Goal: Answer question/provide support: Share knowledge or assist other users

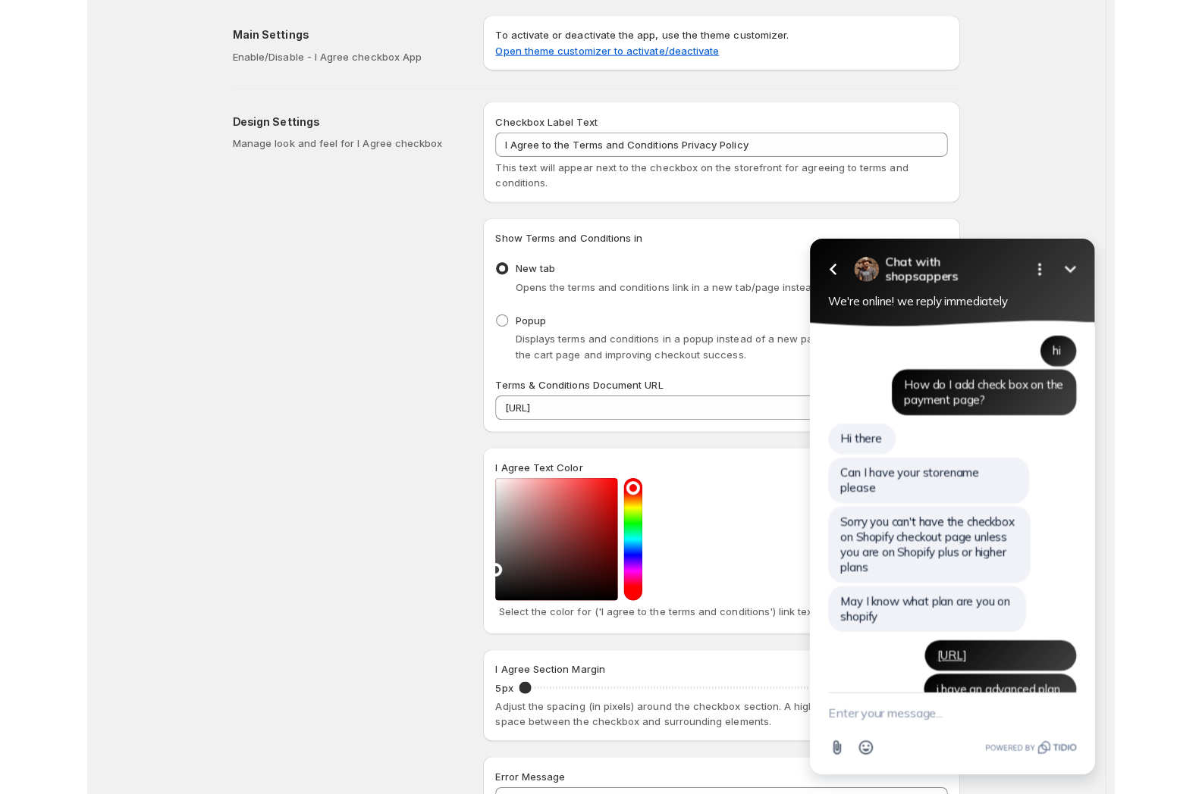
scroll to position [4835, 0]
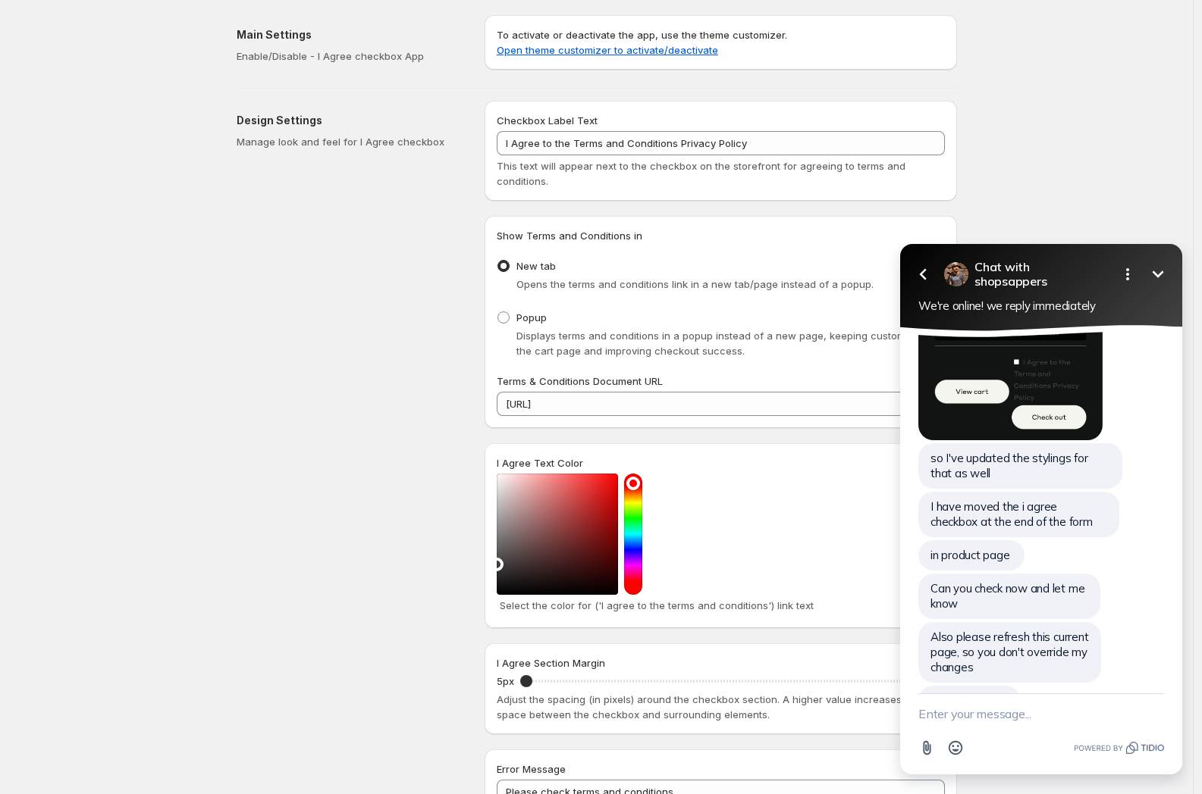
click at [954, 706] on textarea "New message" at bounding box center [1041, 713] width 246 height 39
type textarea "yeah sorry im still here"
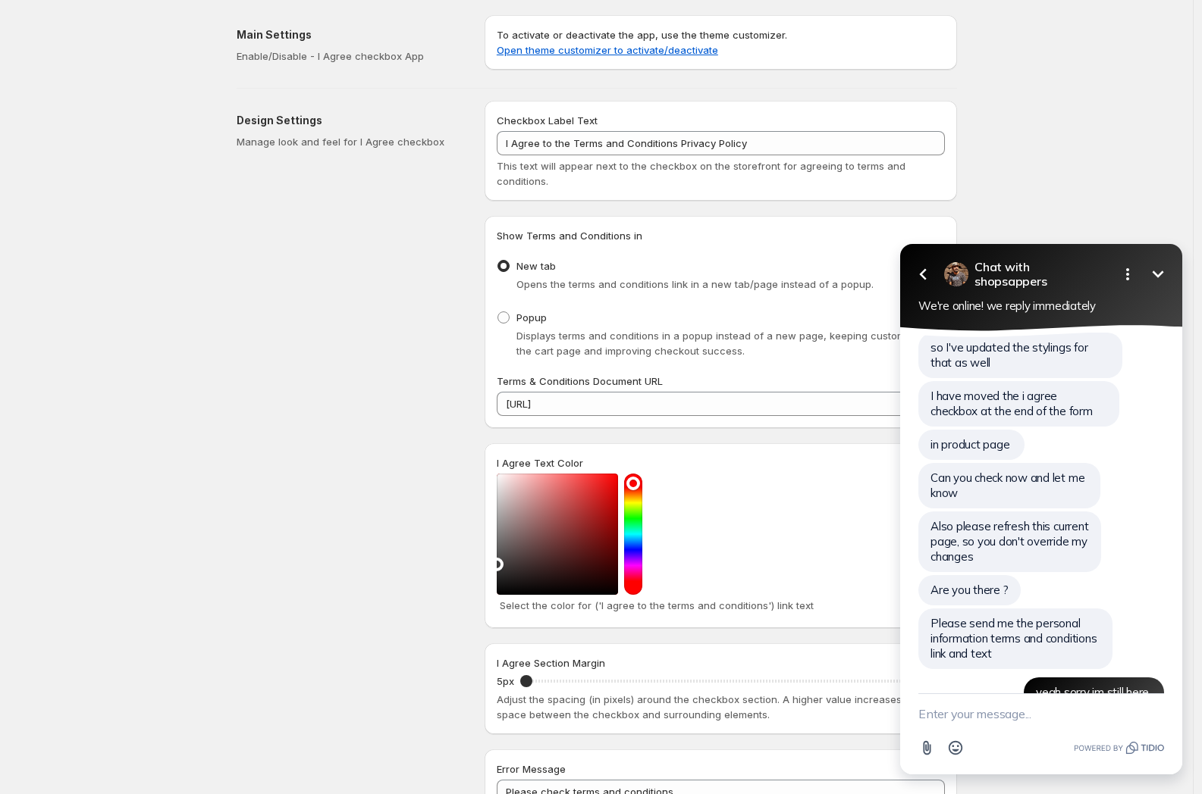
scroll to position [4961, 0]
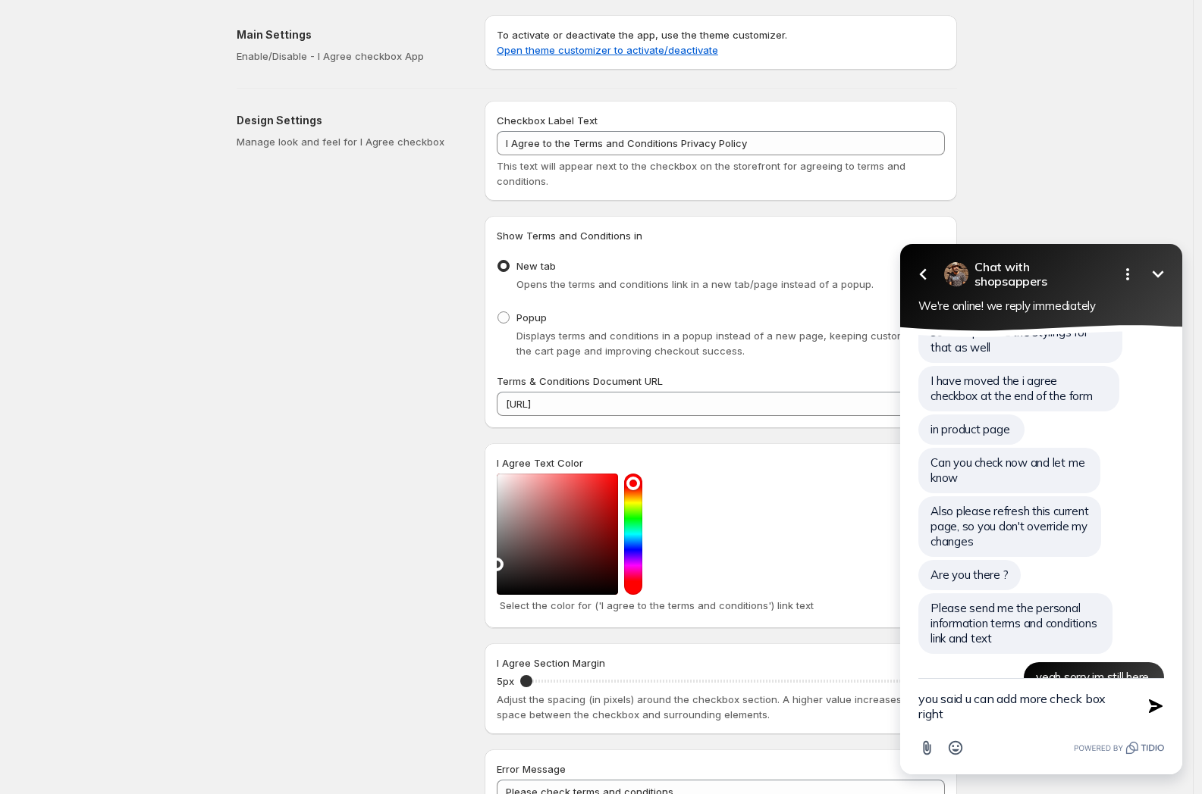
type textarea "you said u can add more check box right?"
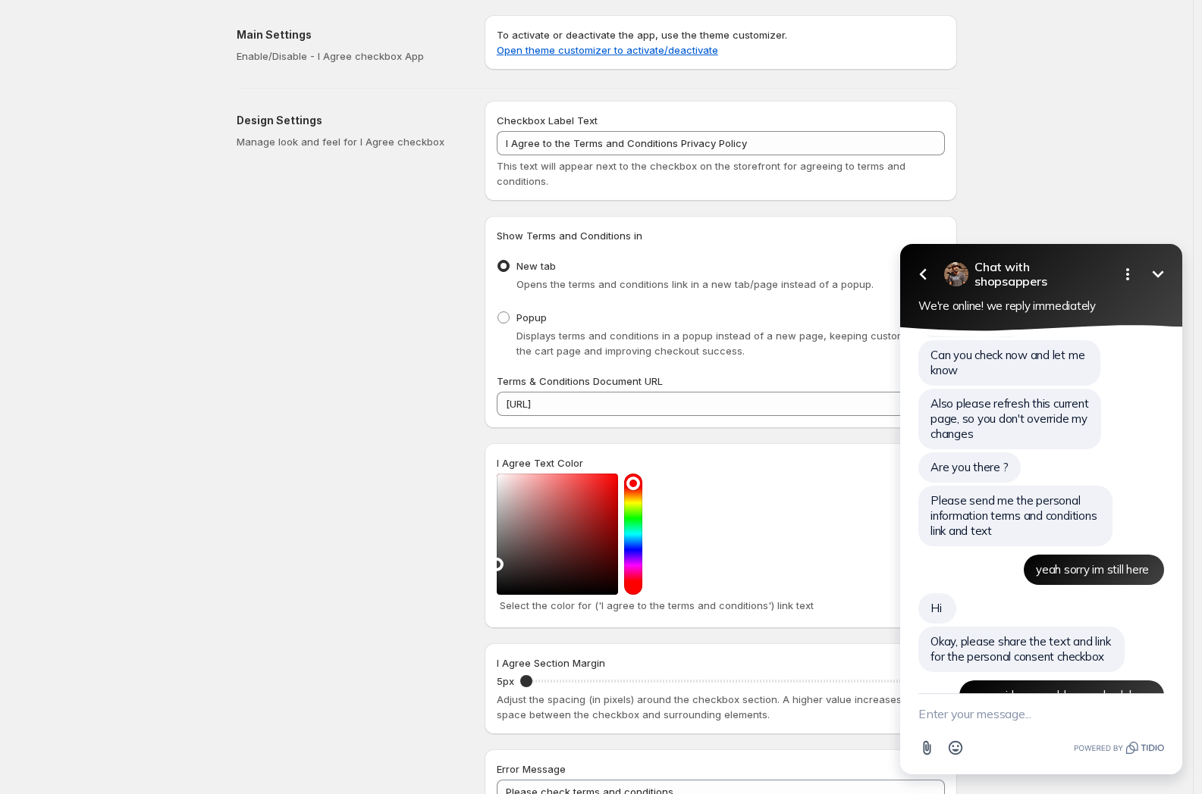
scroll to position [5102, 0]
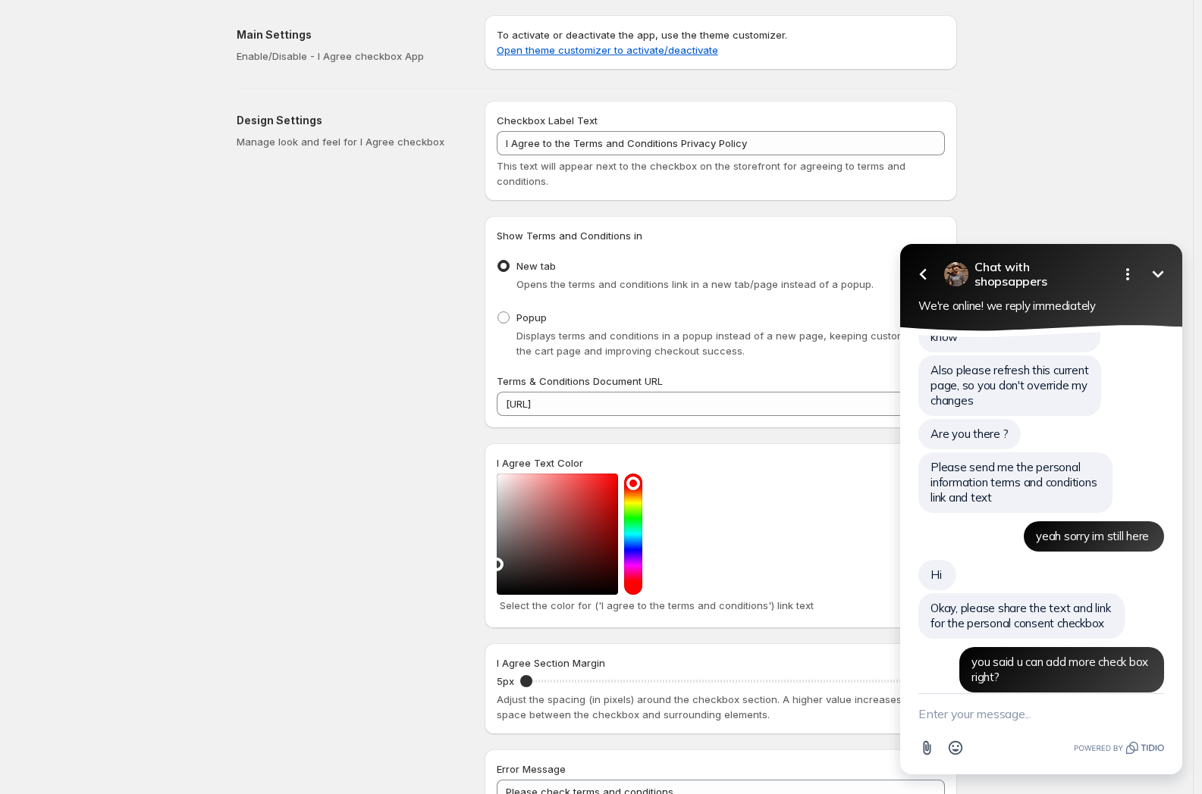
paste textarea "[URL]"
type textarea "[URL]"
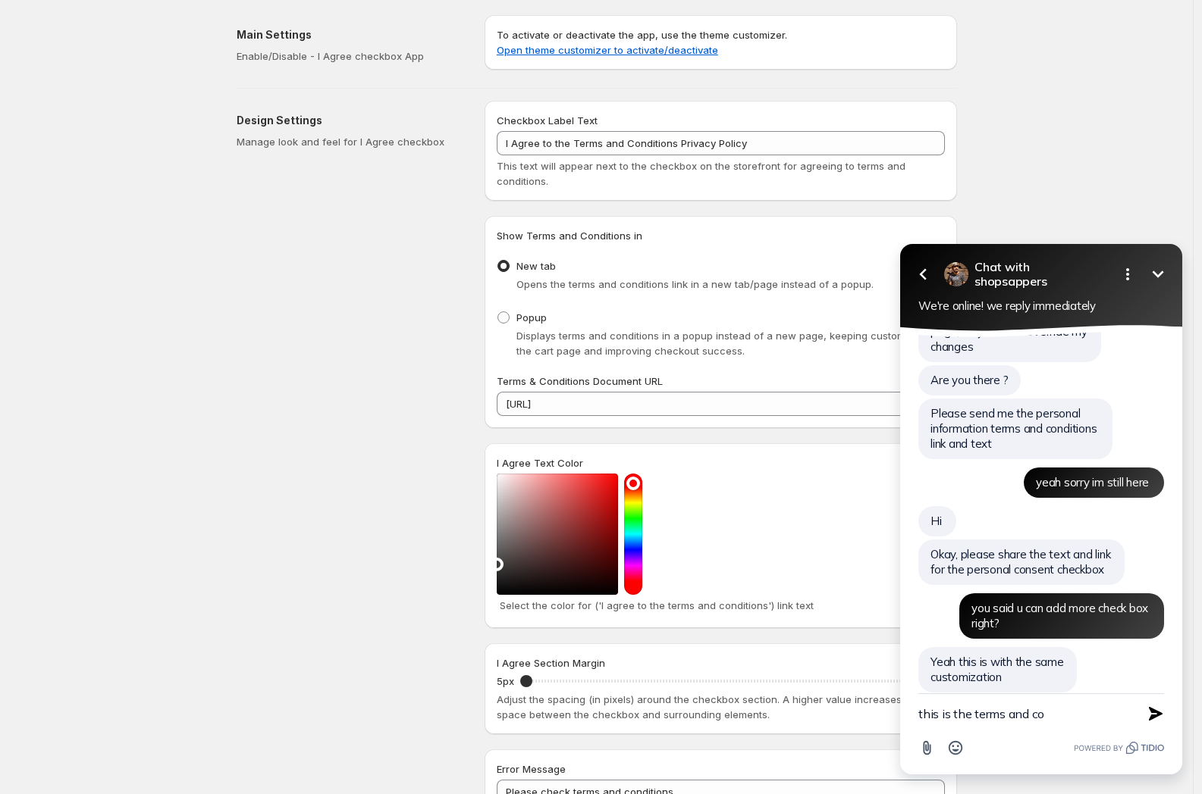
scroll to position [5122, 0]
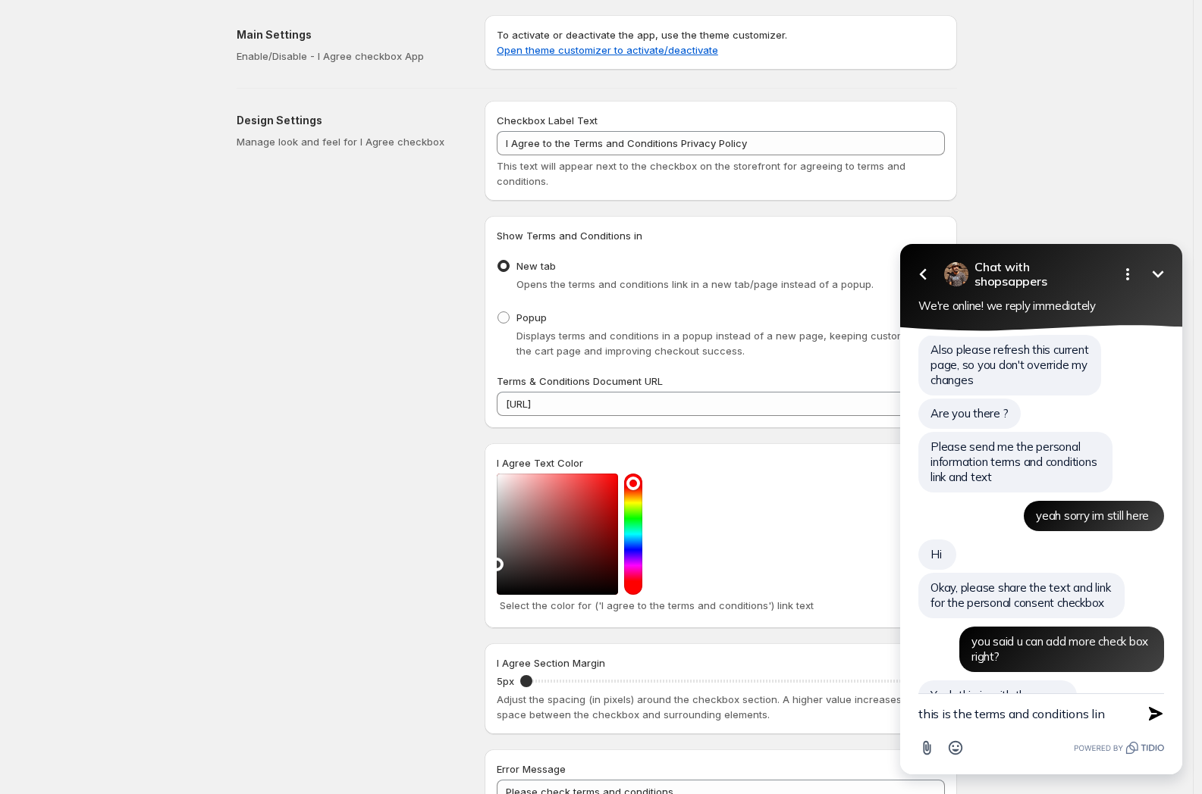
type textarea "this is the terms and conditions link"
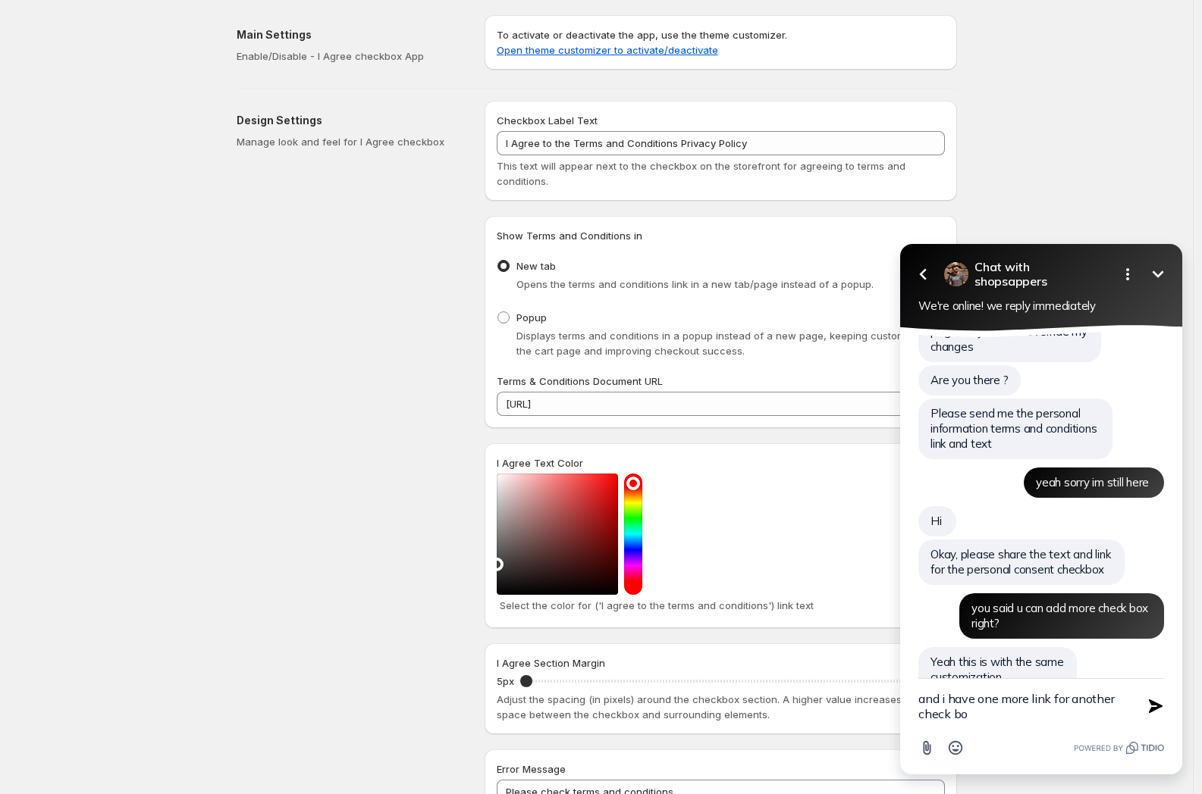
type textarea "and i have one more link for another check box"
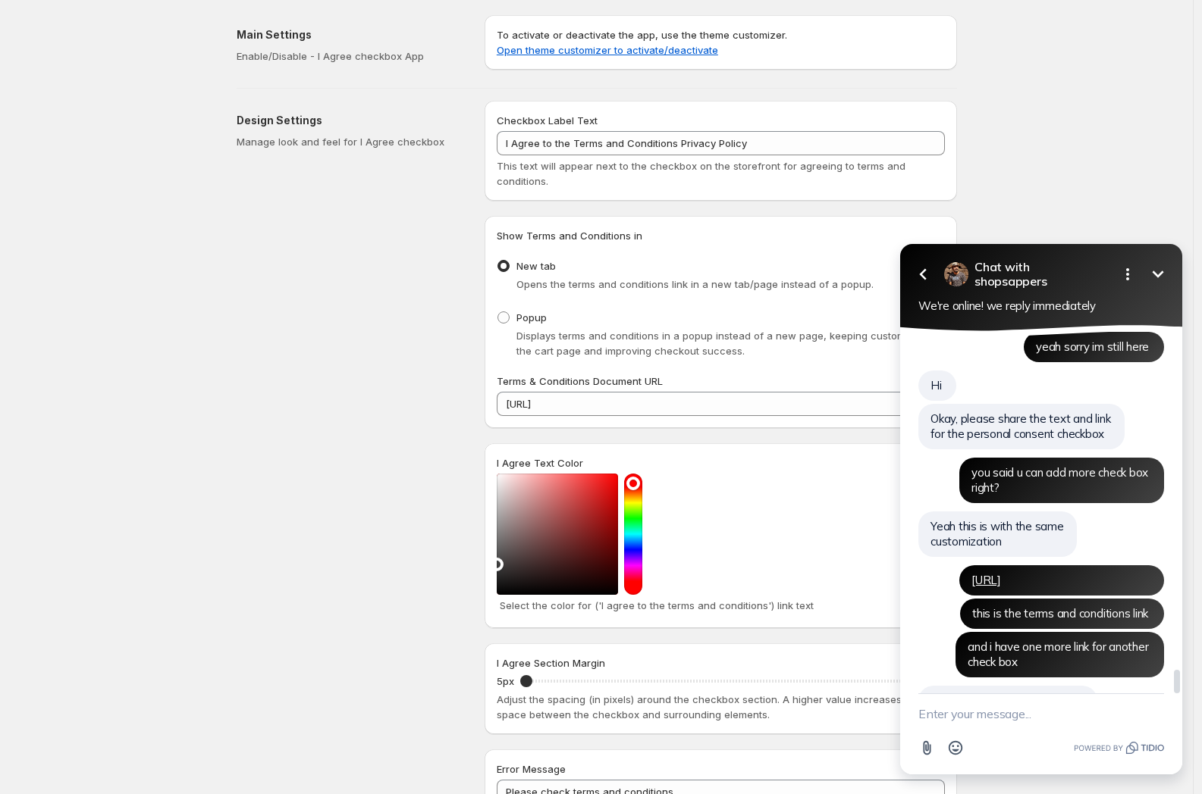
scroll to position [5258, 0]
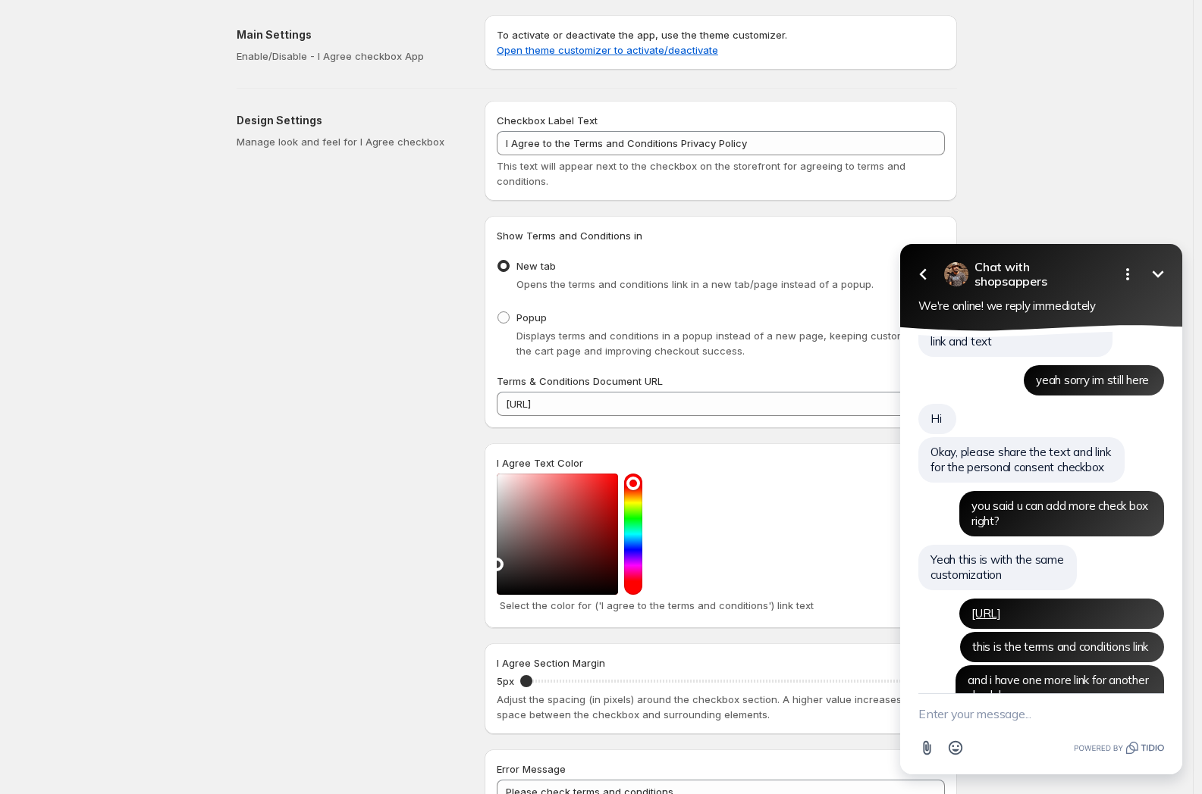
click at [1017, 719] on textarea "New message" at bounding box center [1041, 713] width 246 height 39
type textarea "ㅛ"
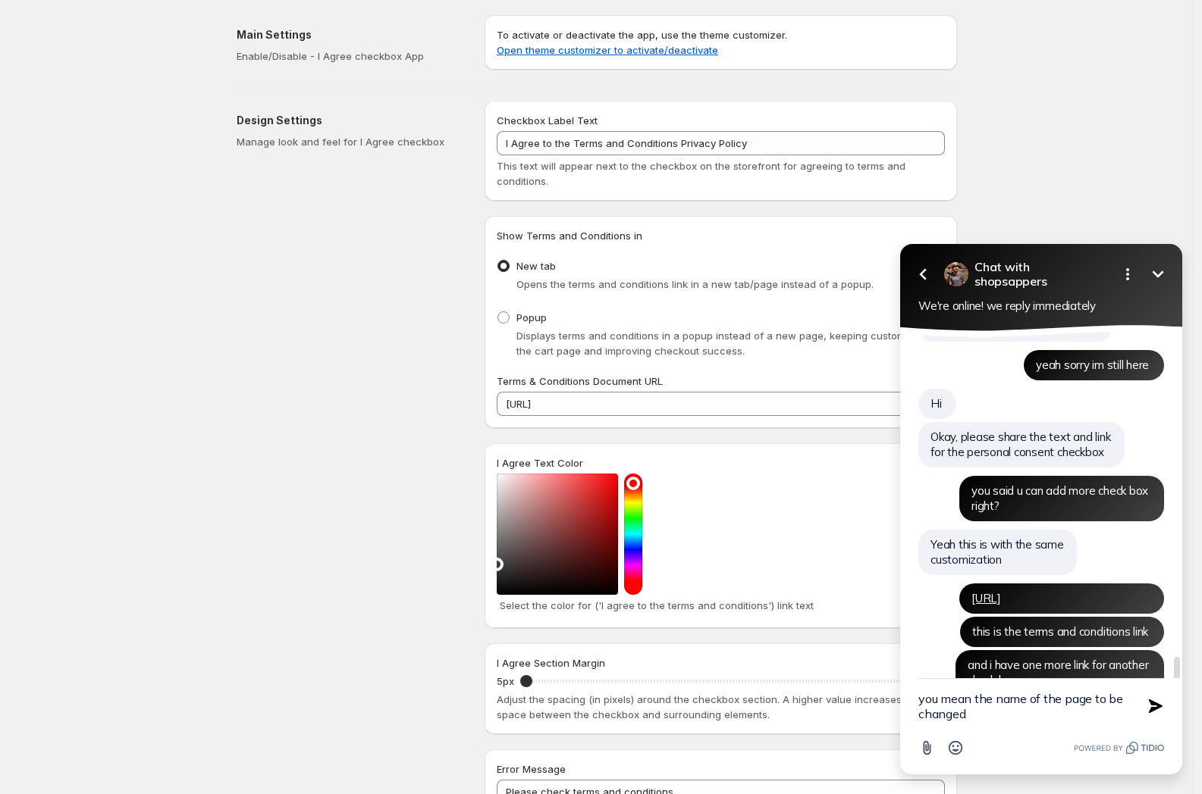
type textarea "you mean the name of the page to be changed?"
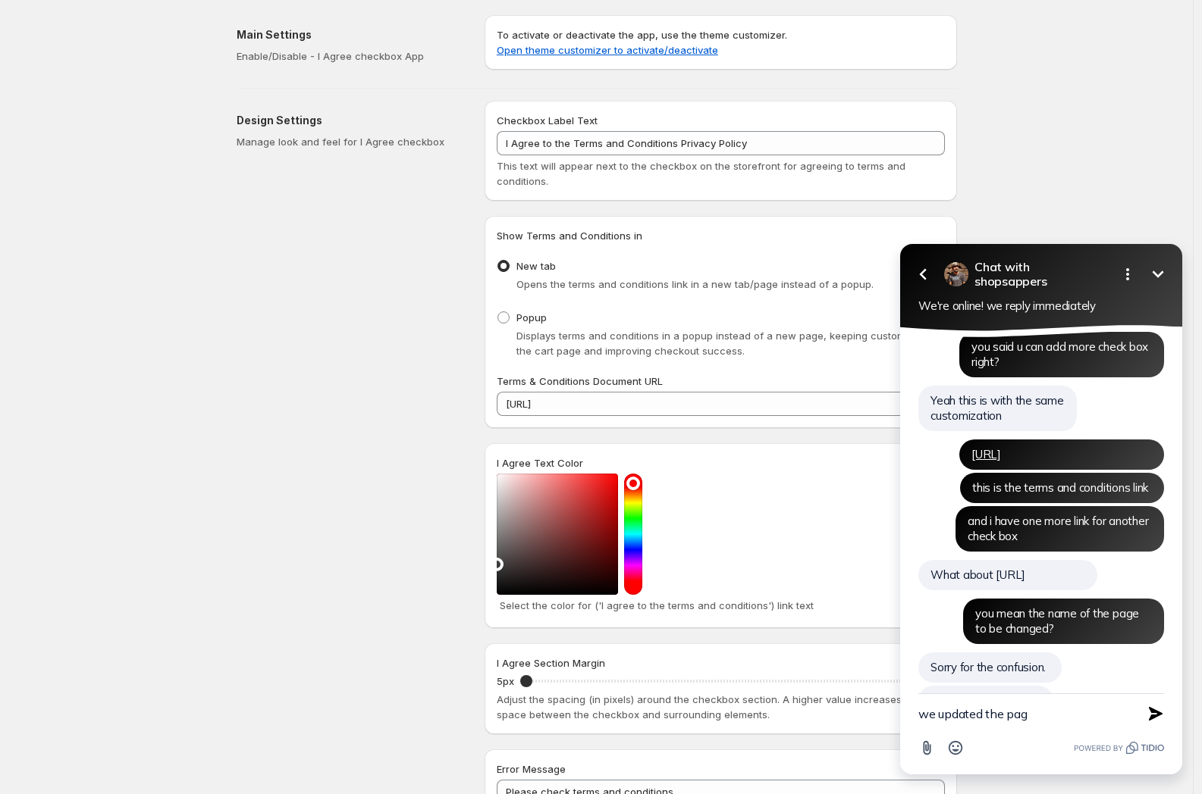
scroll to position [5384, 0]
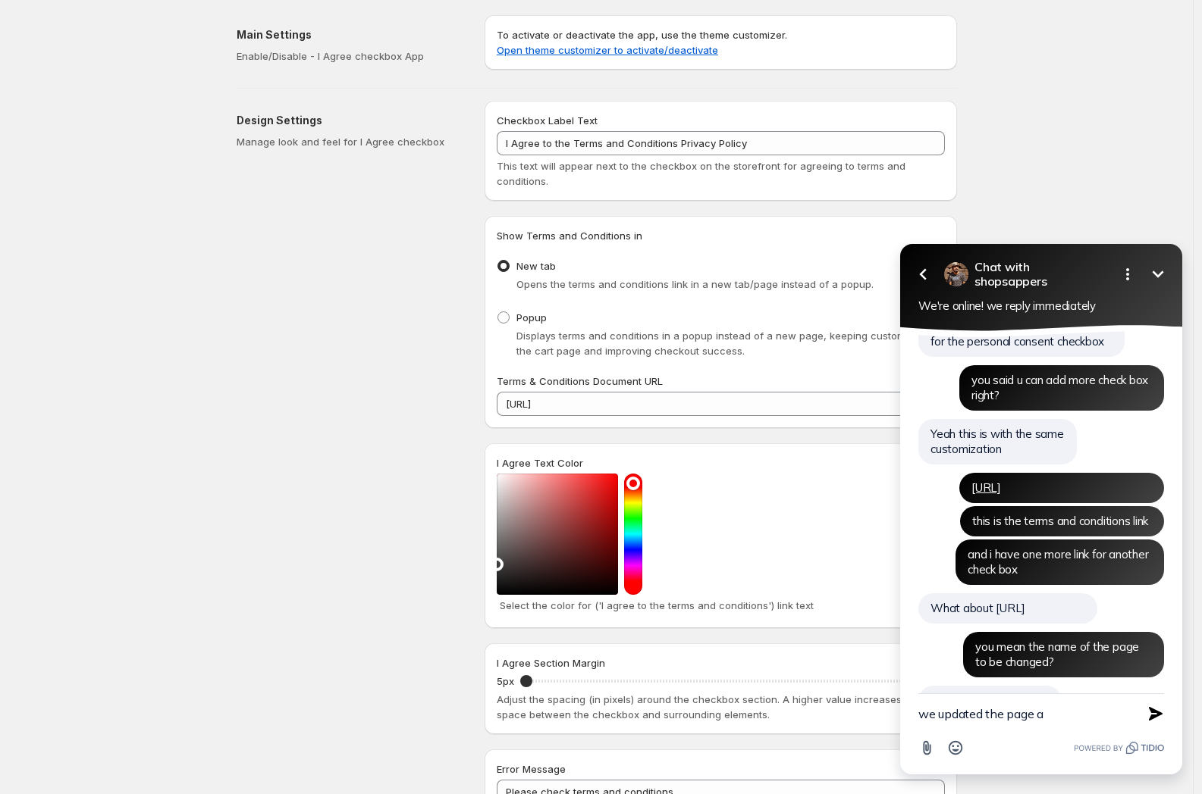
type textarea "we updated the page ah"
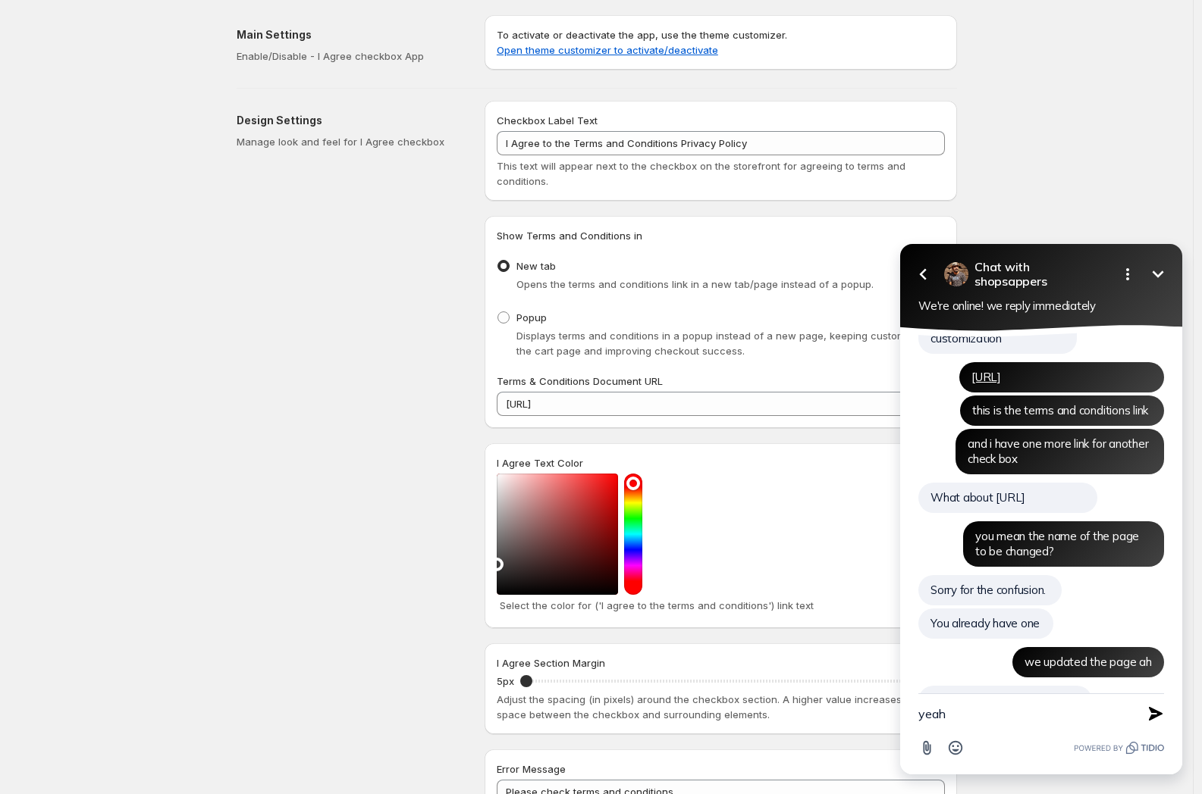
scroll to position [5461, 0]
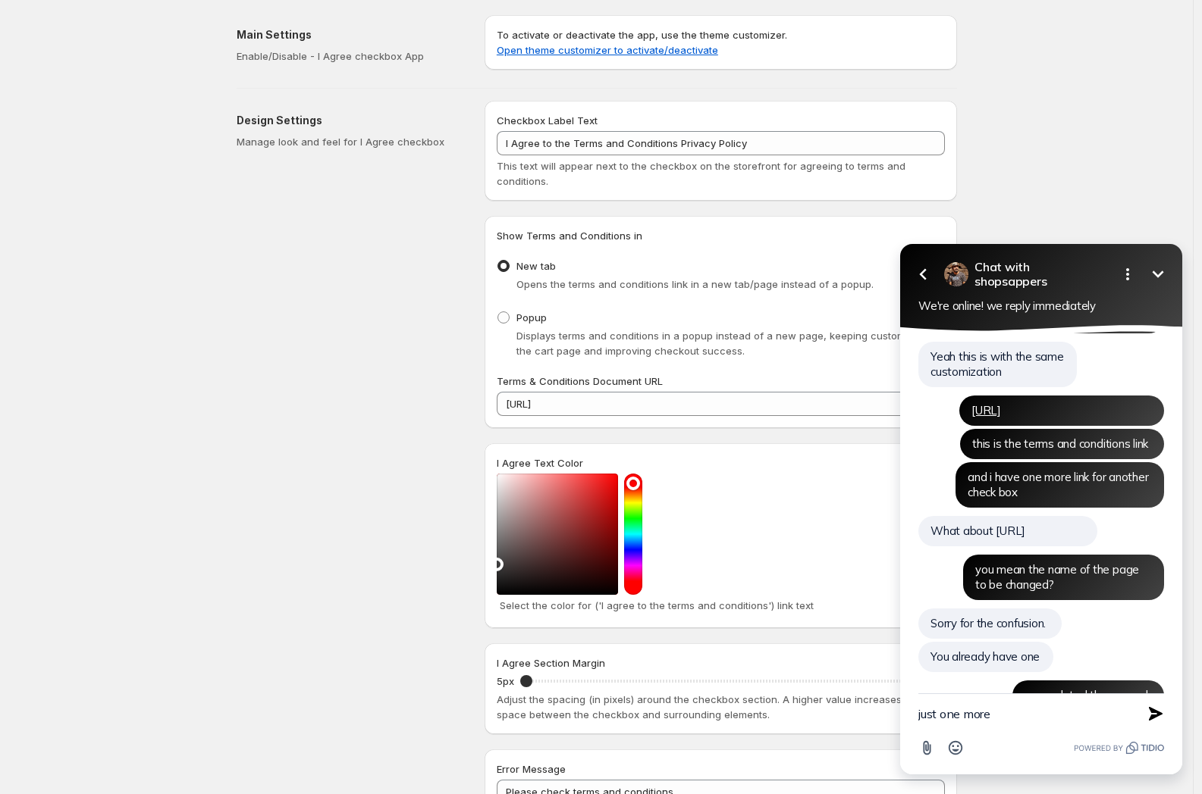
type textarea "just one more!"
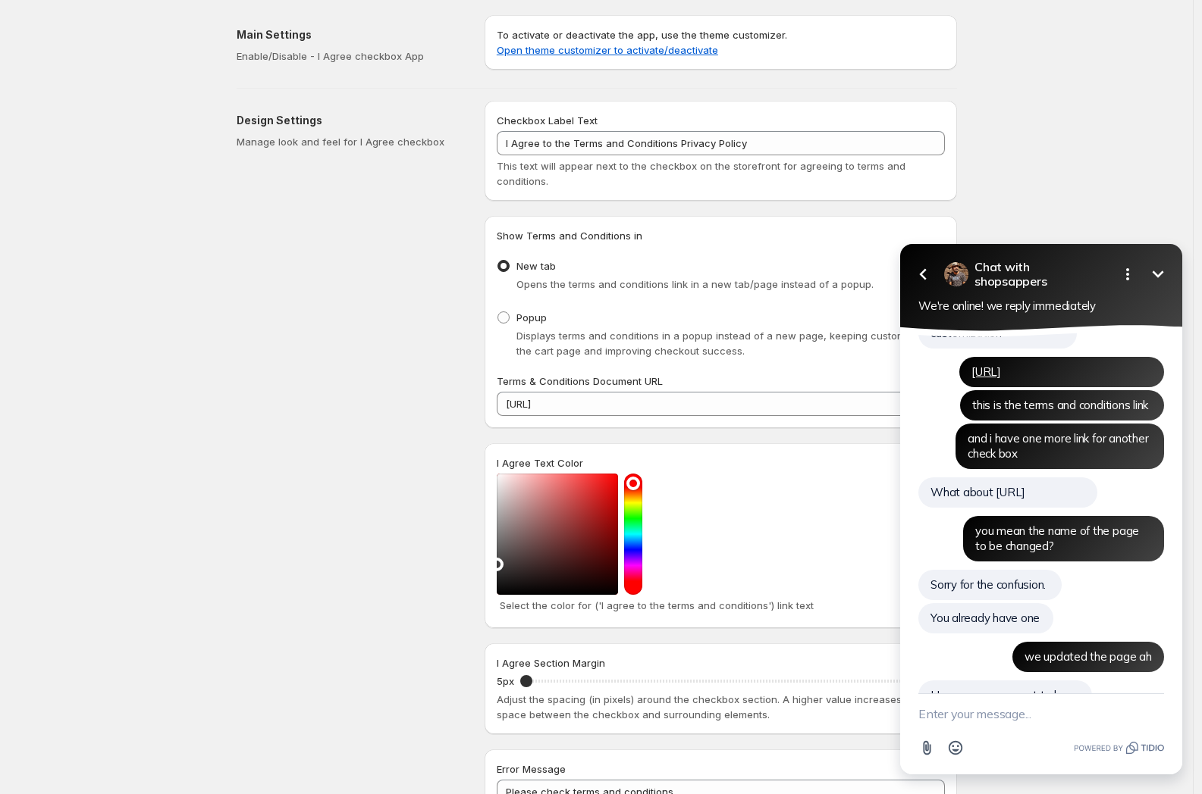
scroll to position [5554, 0]
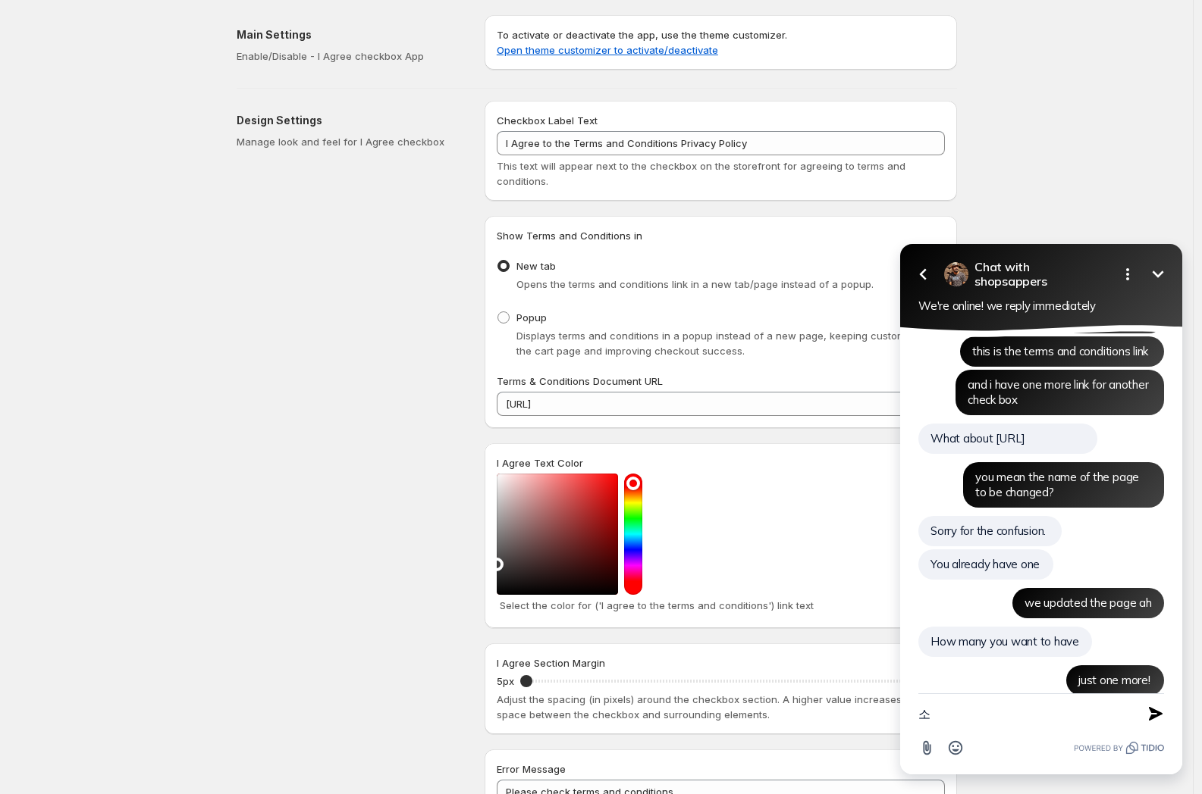
type textarea "ㅅ"
type textarea "솓"
paste textarea "Consent to personal information"
paste textarea "Consent to Collection and Use of Personal Information"
paste textarea "New message"
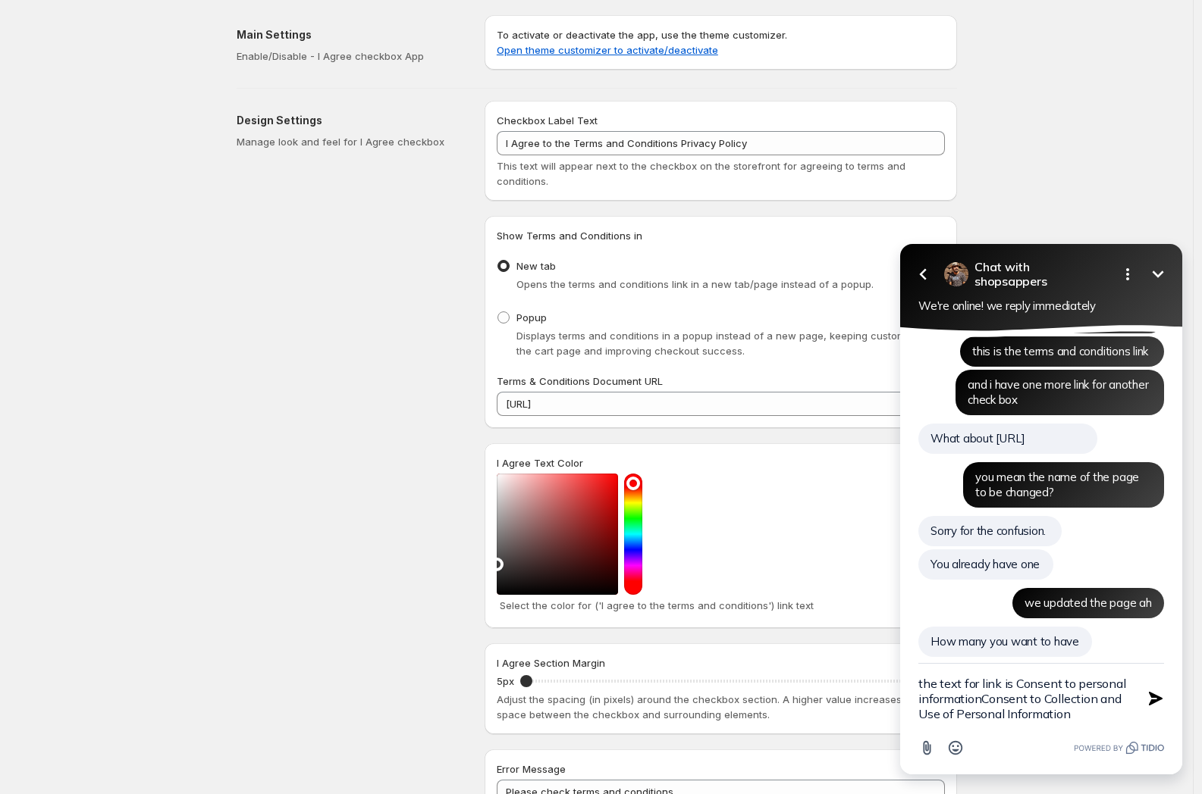
click at [1017, 707] on textarea "the text for link is Consent to personal informationConsent to Collection and U…" at bounding box center [1022, 699] width 208 height 70
drag, startPoint x: 1055, startPoint y: 704, endPoint x: 1014, endPoint y: 682, distance: 46.1
click at [1014, 682] on textarea "the text for link is Consent to personal informationConsent to Collection and U…" at bounding box center [1022, 699] width 208 height 70
paste textarea "New message"
type textarea "the text for link is Consent to Collection and Use of Personal Information"
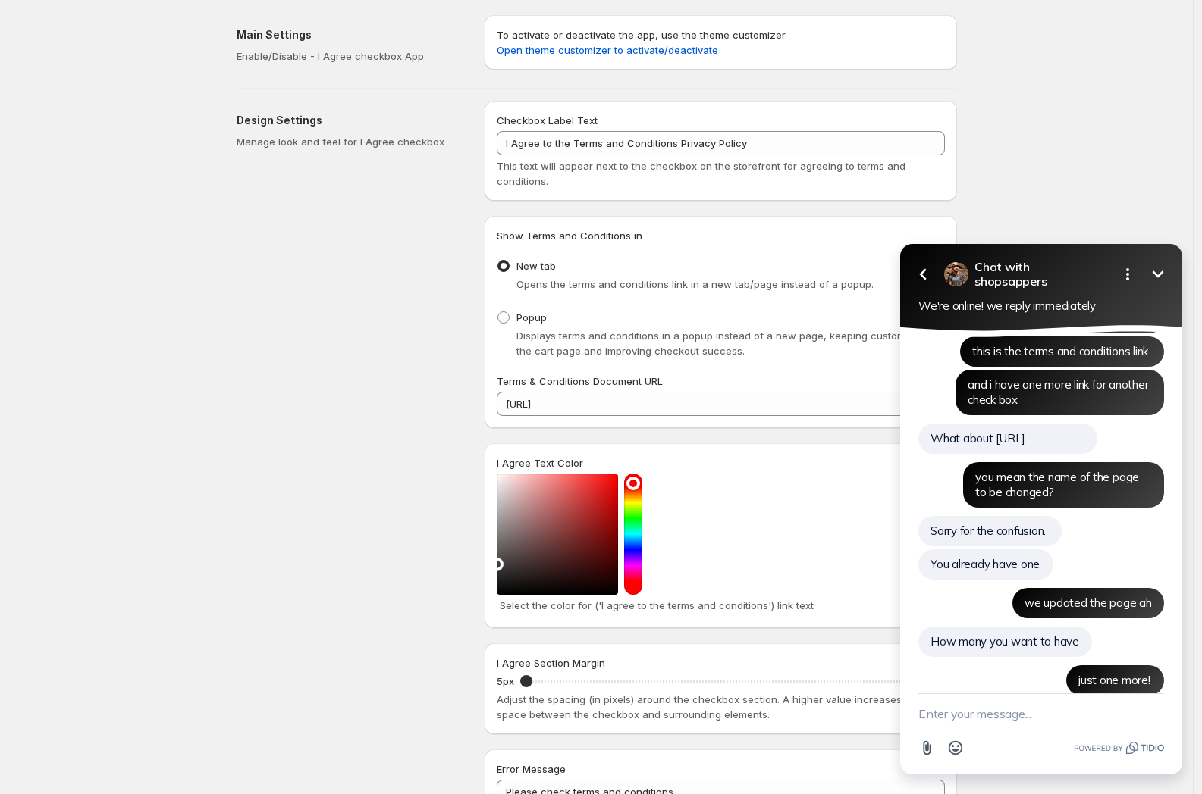
scroll to position [5623, 0]
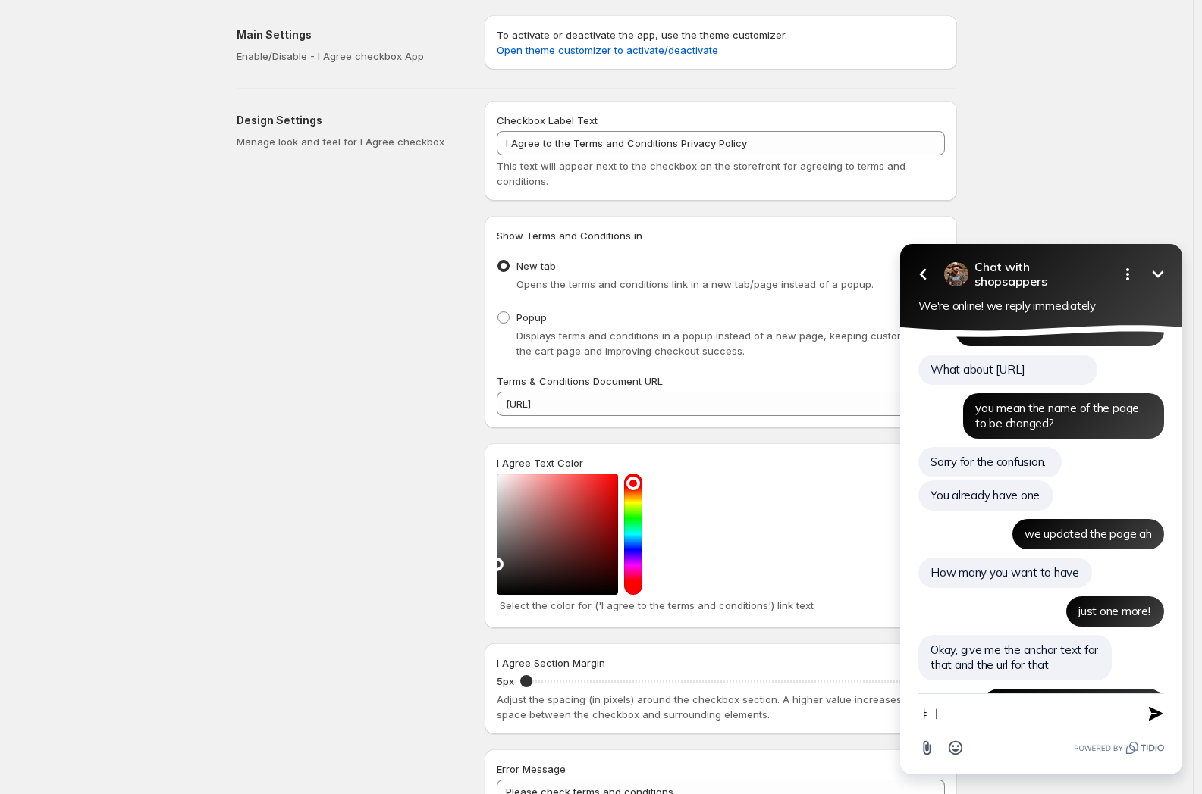
type textarea "ㅑ"
type textarea "u"
type textarea "ill give the link, just not prepared yet"
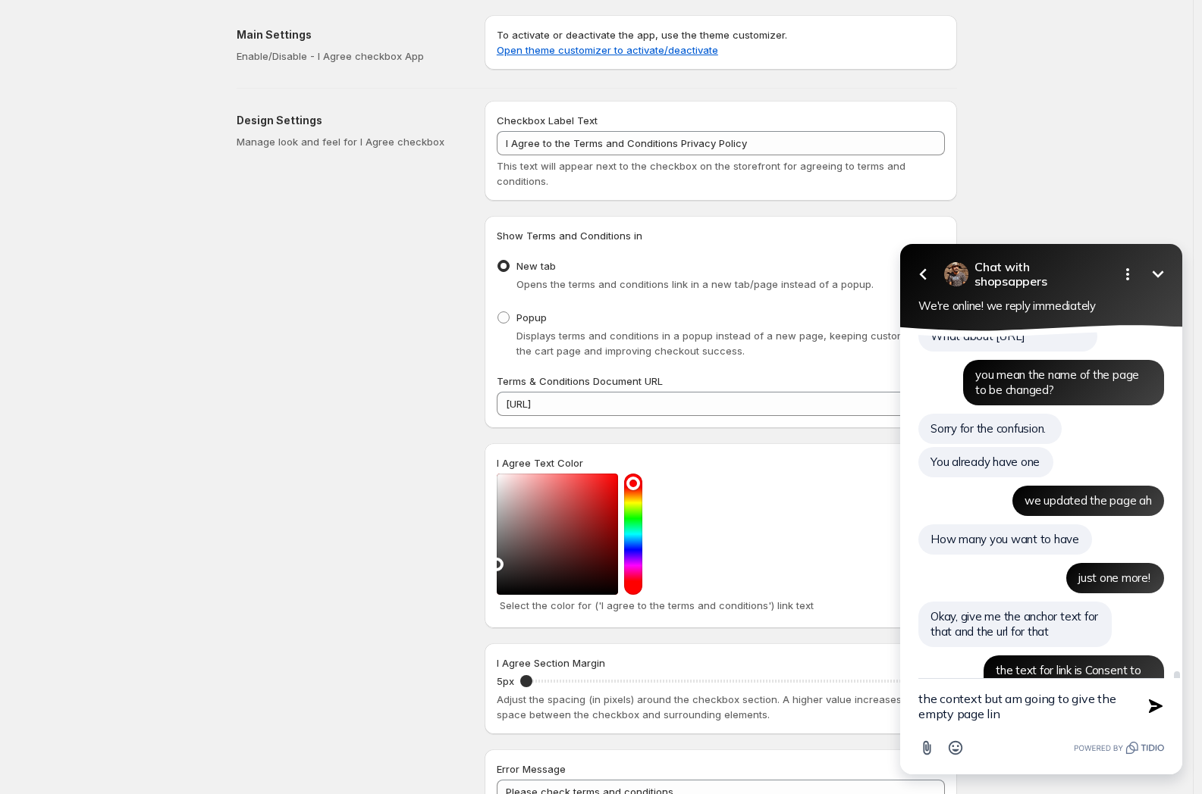
type textarea "the context but am going to give the empty page link"
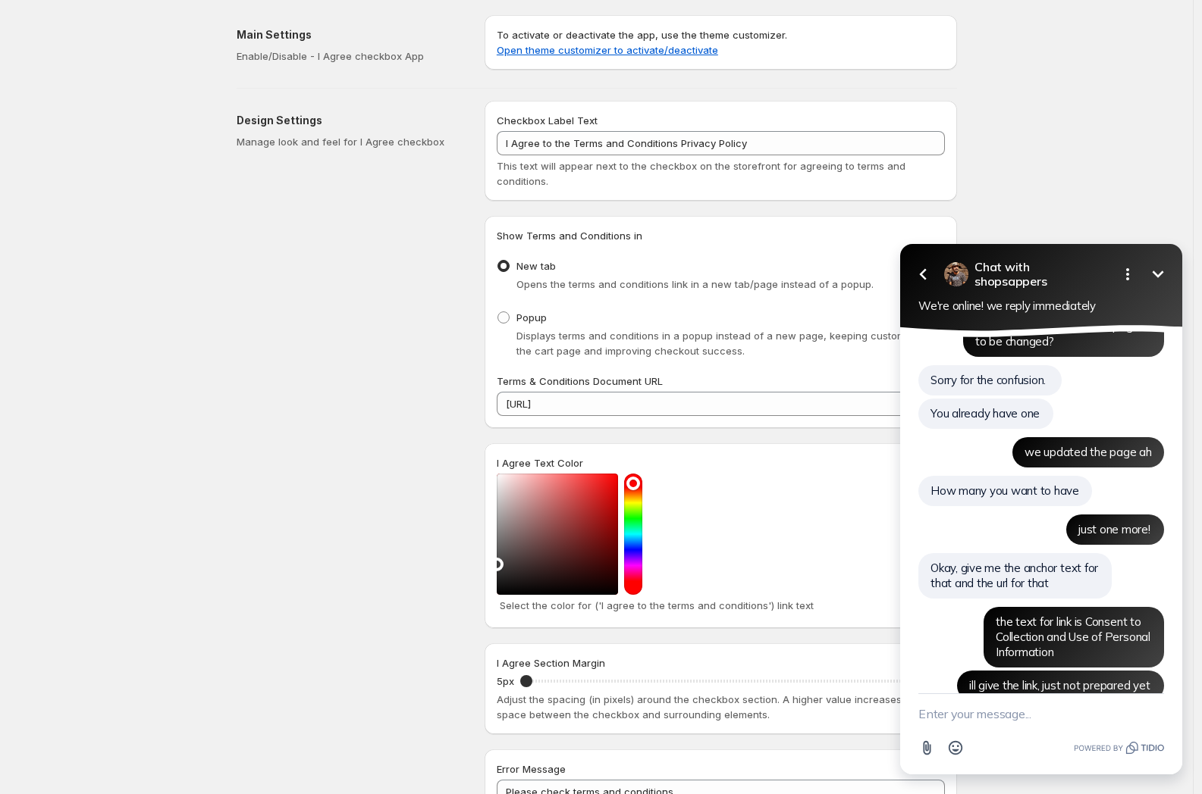
drag, startPoint x: 296, startPoint y: 385, endPoint x: 2, endPoint y: 409, distance: 295.9
click at [290, 388] on div "Design Settings Manage look and feel for I Agree checkbox" at bounding box center [355, 475] width 236 height 749
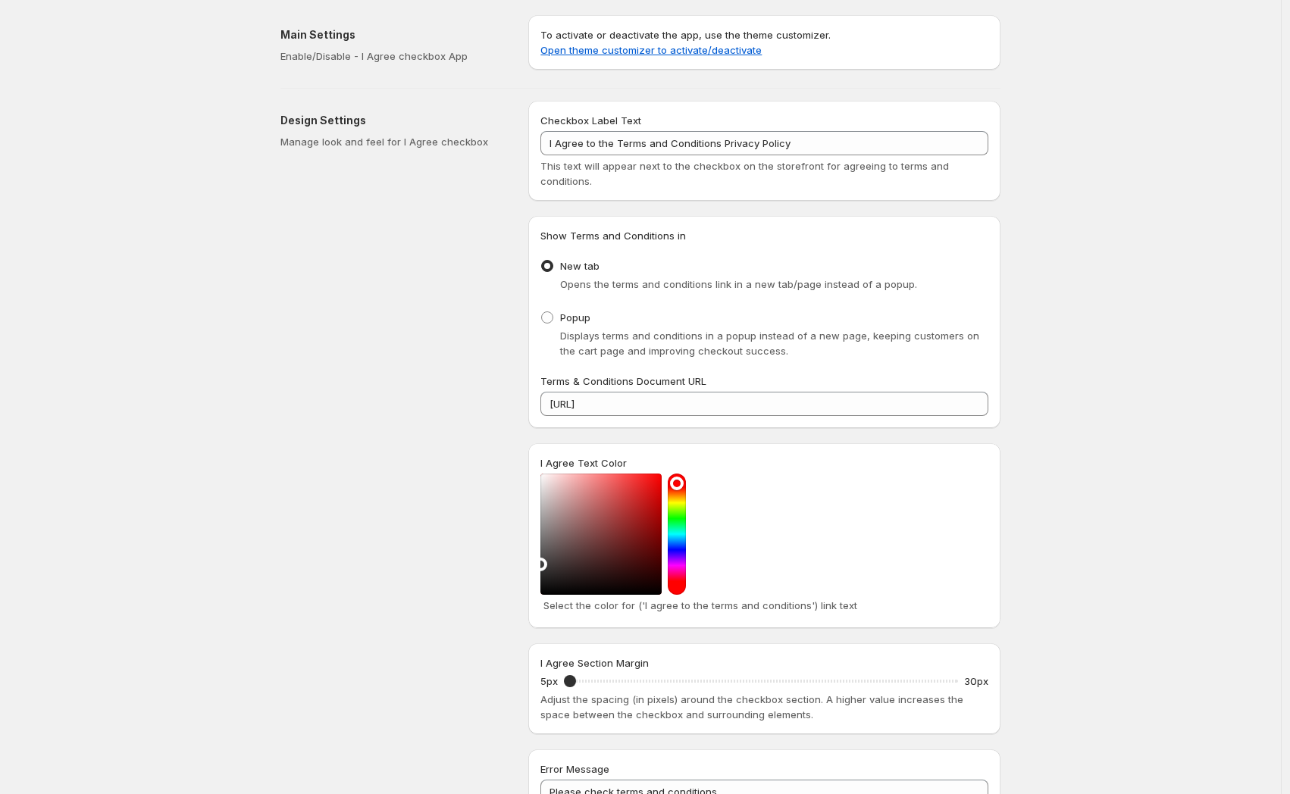
click at [421, 255] on div "Design Settings Manage look and feel for I Agree checkbox" at bounding box center [398, 475] width 236 height 749
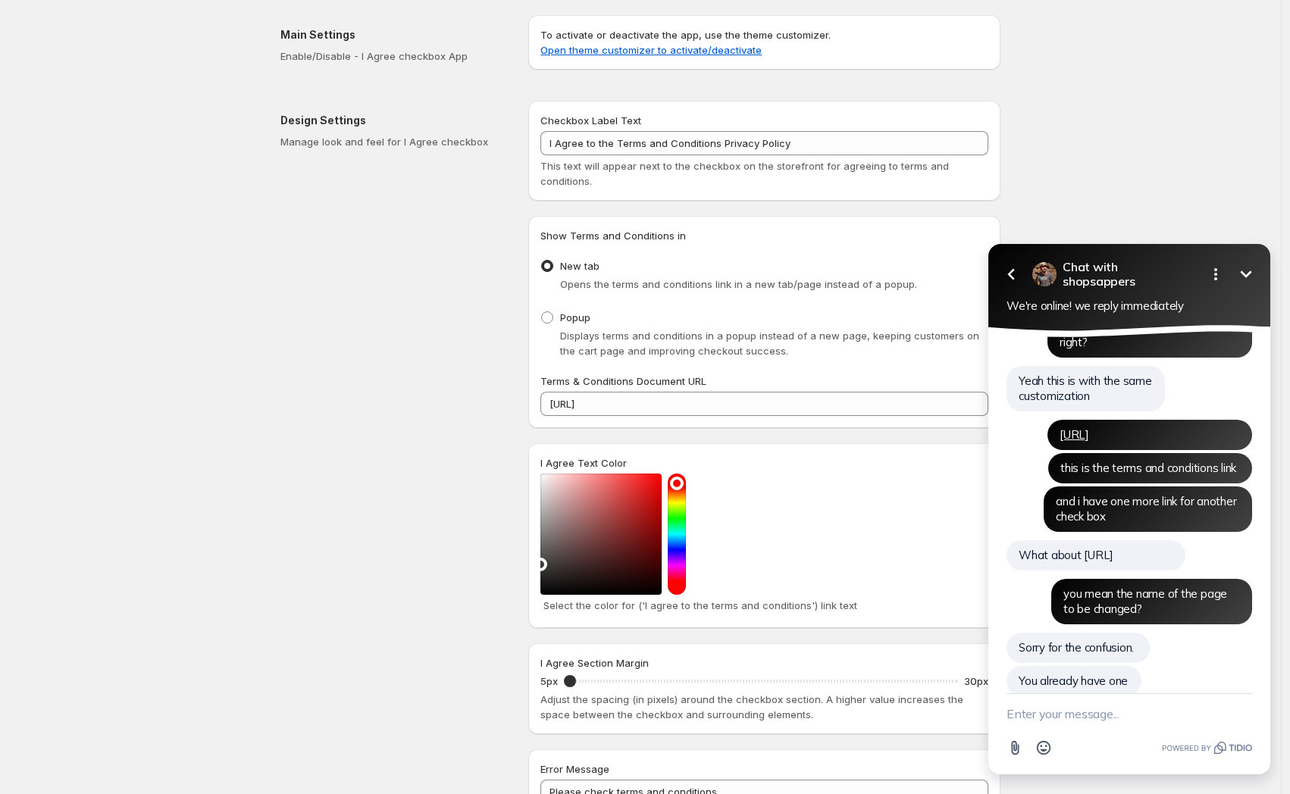
scroll to position [5705, 0]
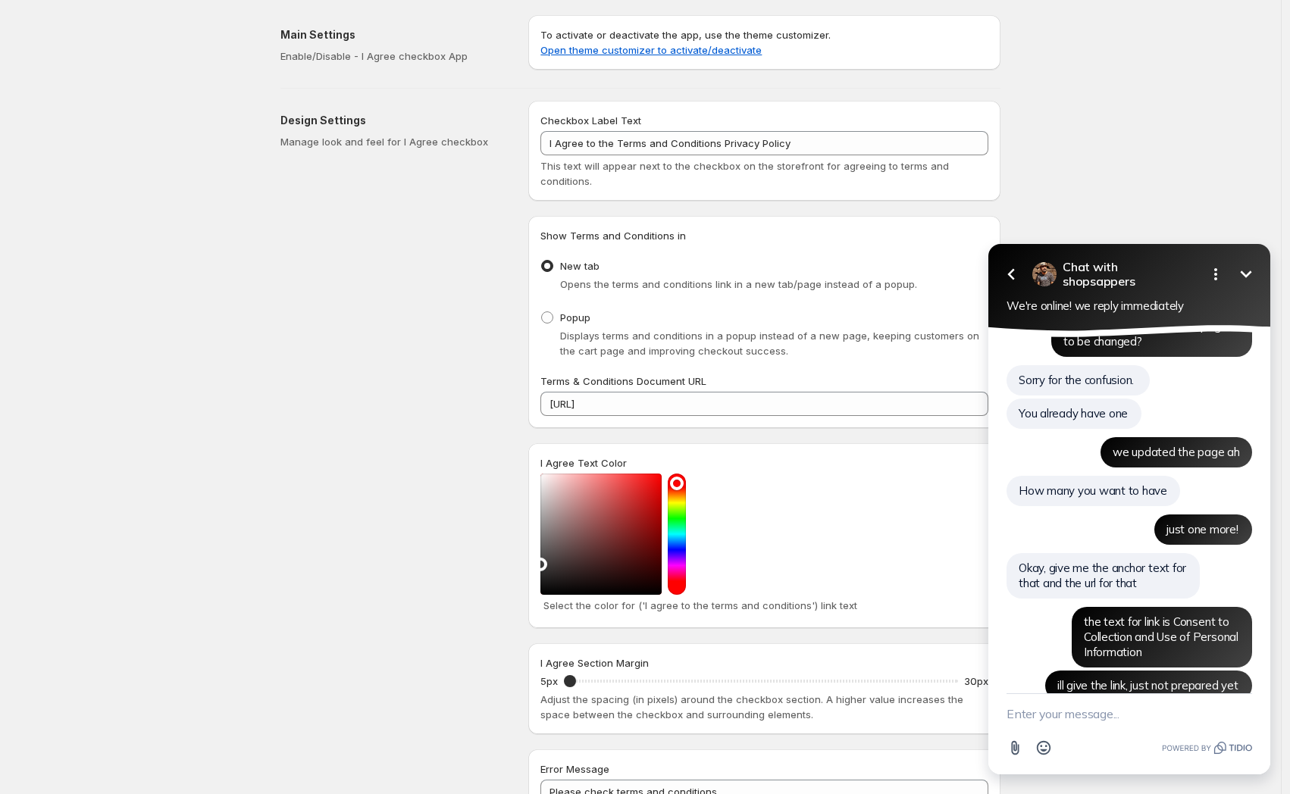
click at [1045, 712] on textarea "New message" at bounding box center [1130, 713] width 246 height 39
paste textarea "https://mobile.gaianet.ai/pages/consent-form-for-the-collection-and-use-of-pers…"
type textarea "https://mobile.gaianet.ai/pages/consent-form-for-the-collection-and-use-of-pers…"
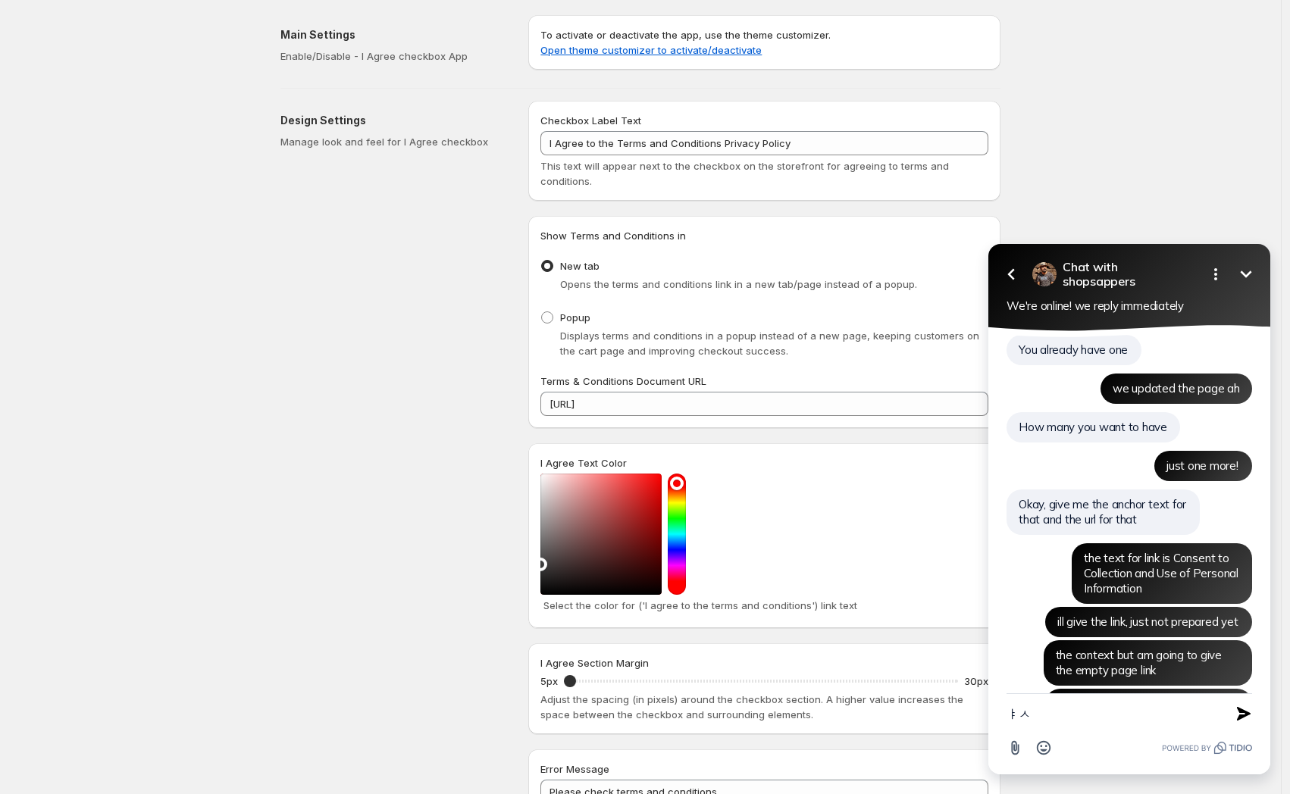
type textarea "ㅑ"
type textarea "its the link"
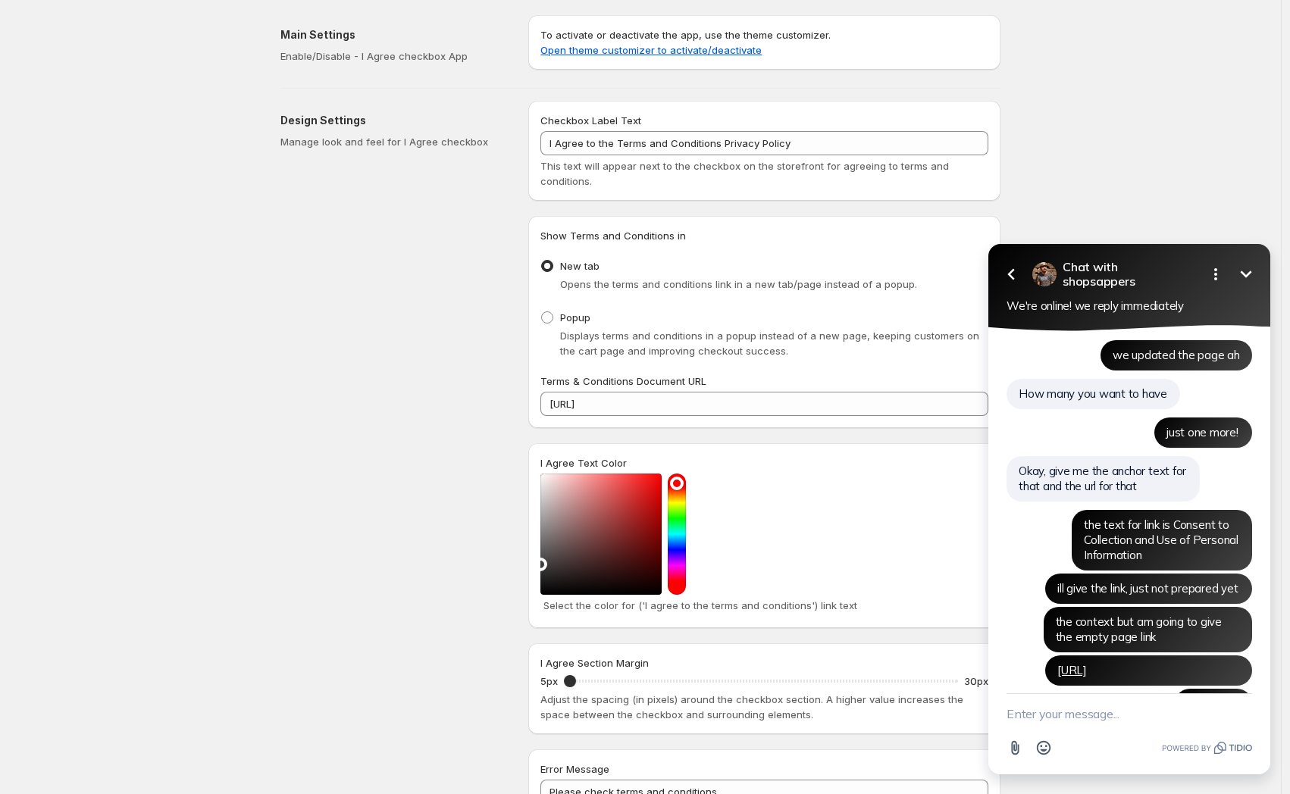
click at [1038, 723] on textarea "New message" at bounding box center [1130, 713] width 246 height 39
type textarea "a"
type textarea "are u there?"
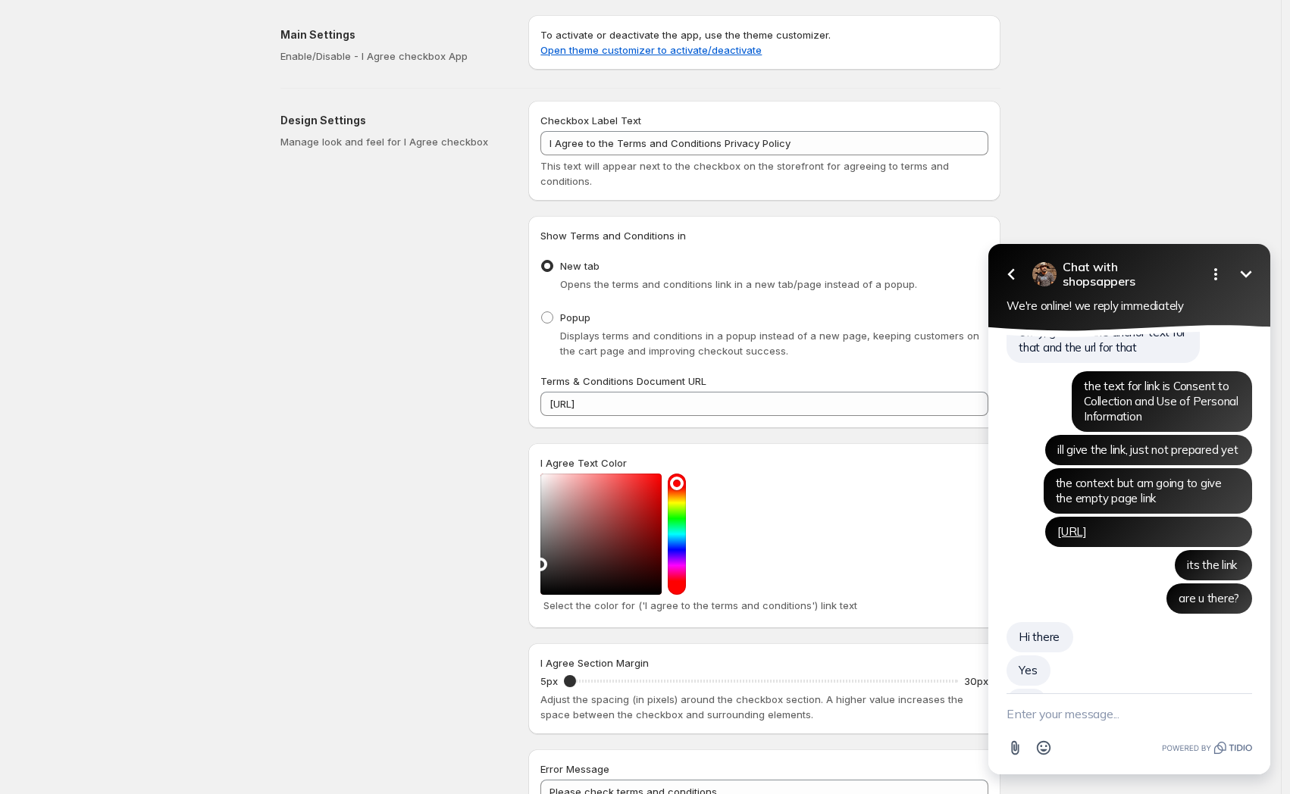
scroll to position [5907, 0]
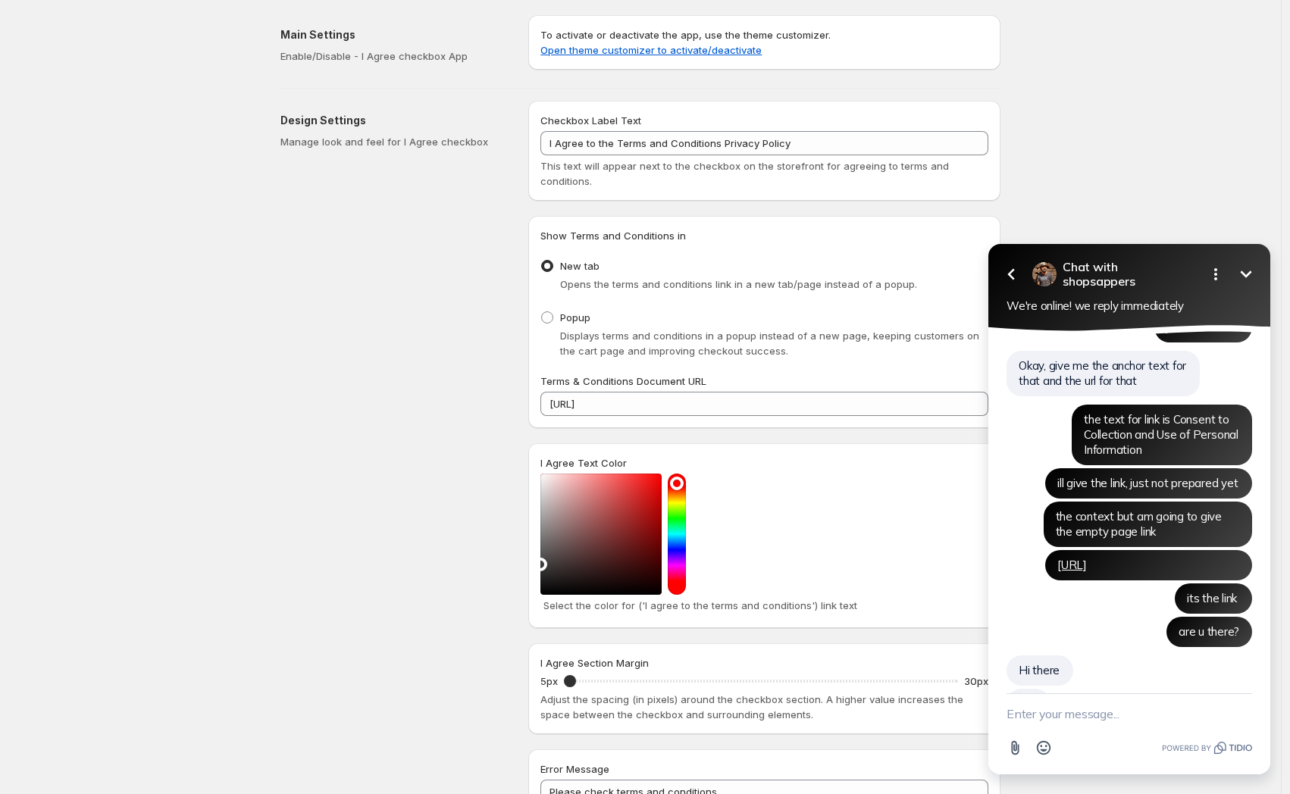
click at [1103, 725] on textarea "New message" at bounding box center [1130, 713] width 246 height 39
type textarea "when can i view the final? thanks for your hlp"
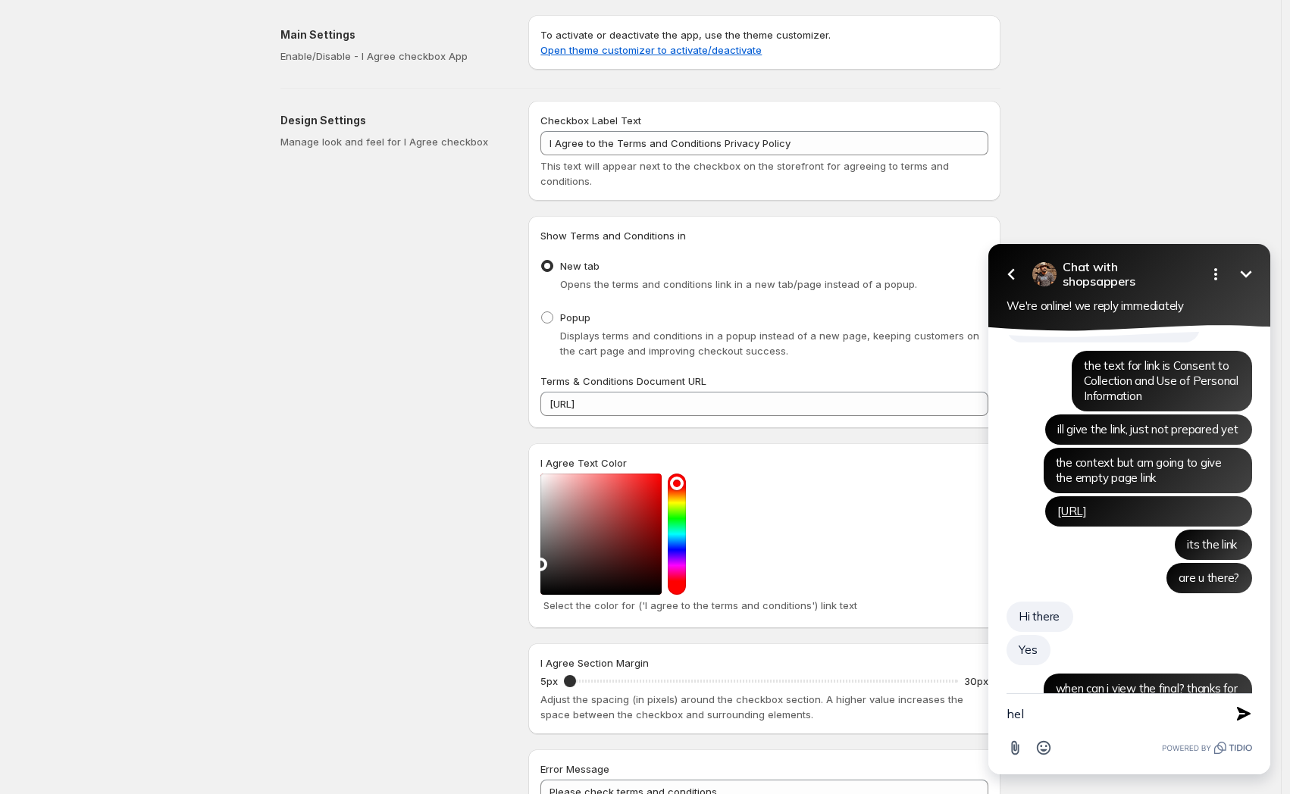
type textarea "help"
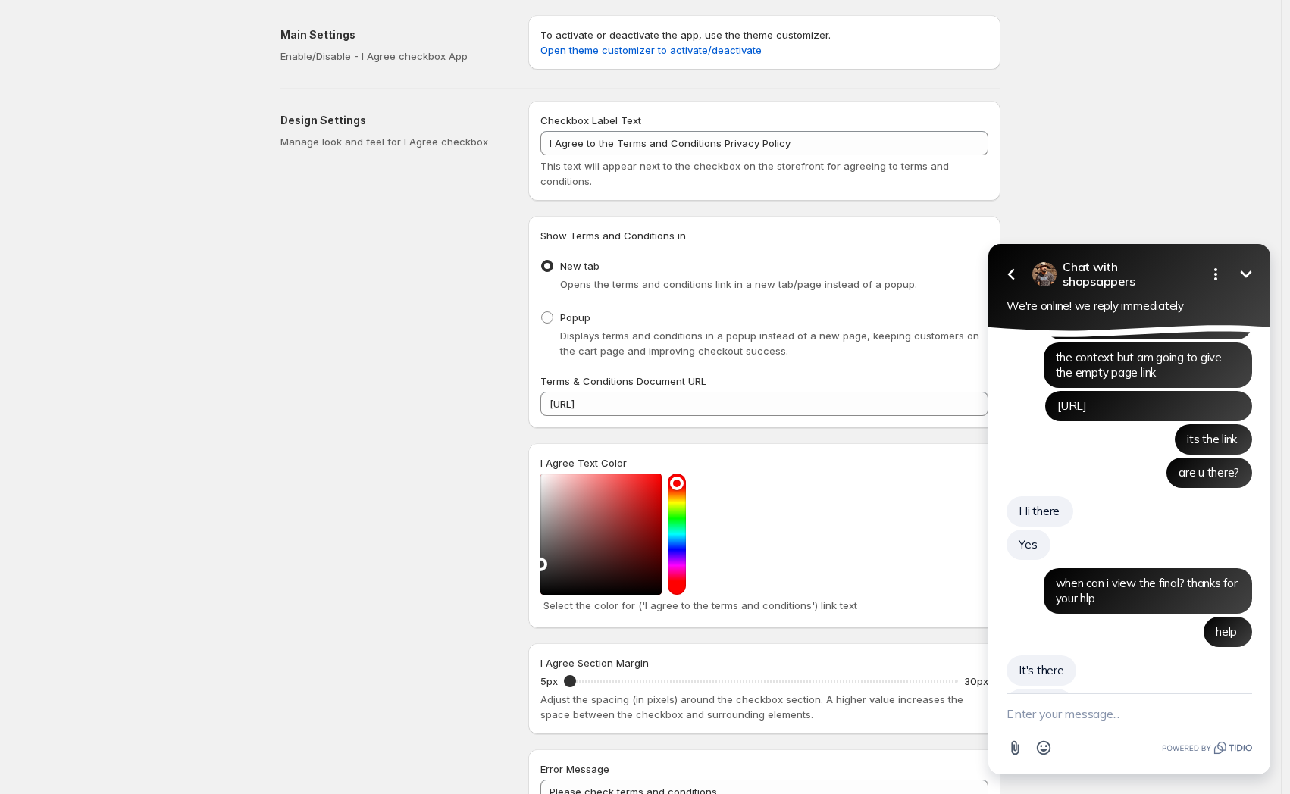
scroll to position [6100, 0]
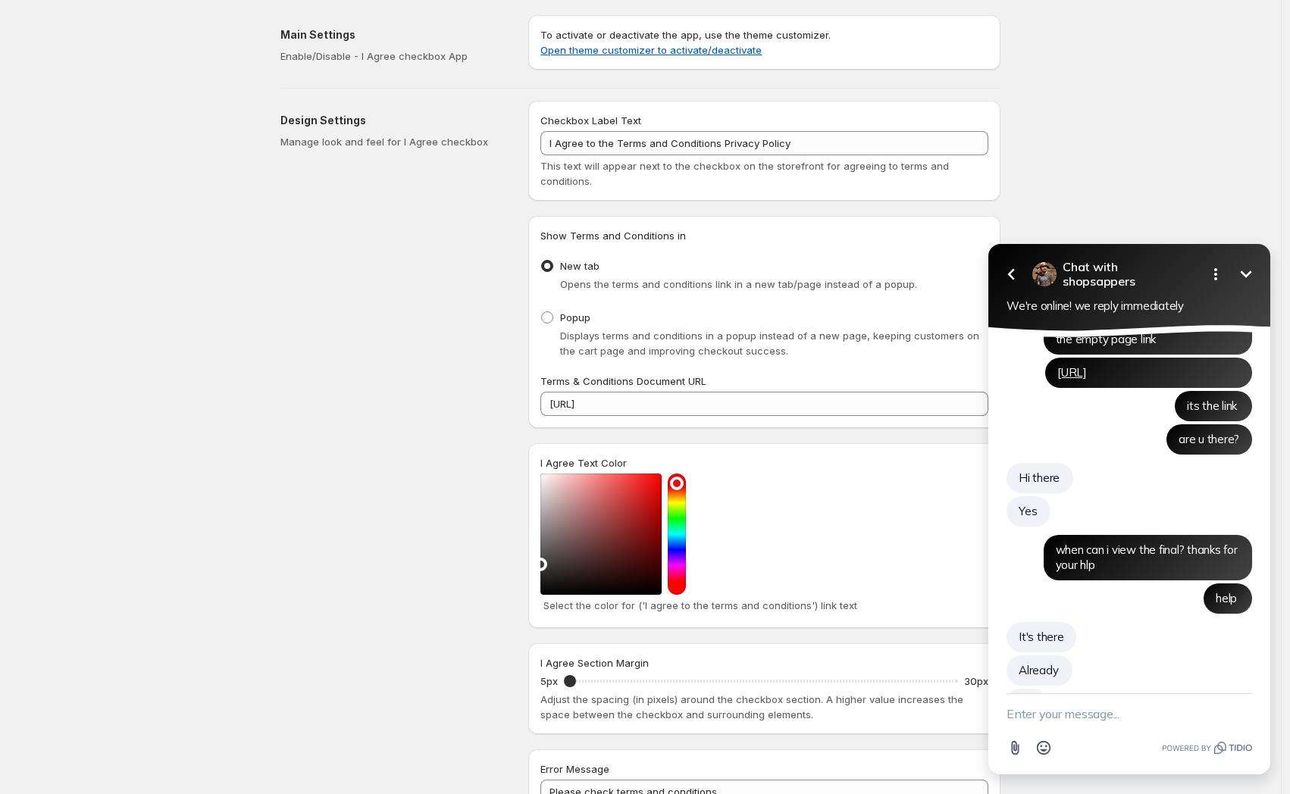
click at [1094, 717] on textarea "New message" at bounding box center [1130, 713] width 246 height 39
click at [1009, 753] on icon "Attach file button" at bounding box center [1015, 748] width 17 height 17
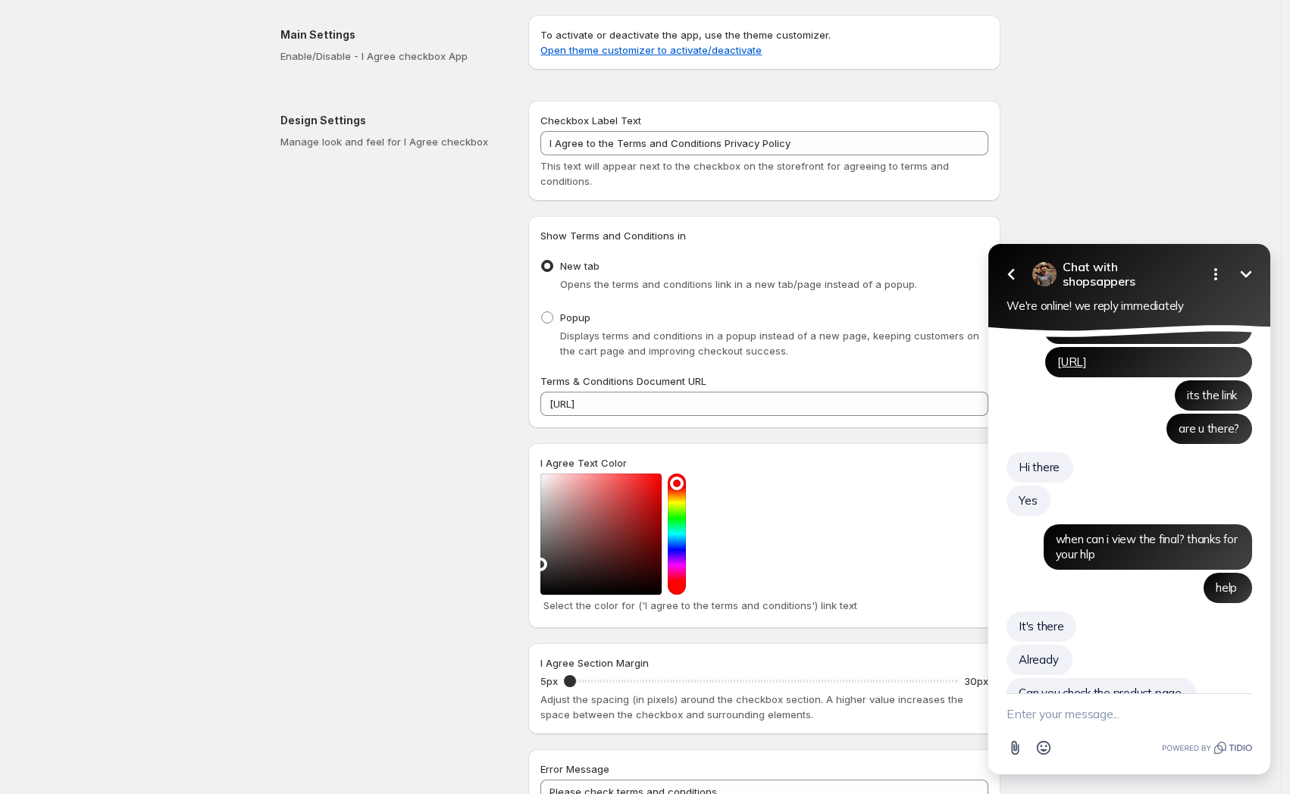
click at [1142, 716] on textarea "New message" at bounding box center [1130, 713] width 246 height 39
type textarea "the box looks a bit off"
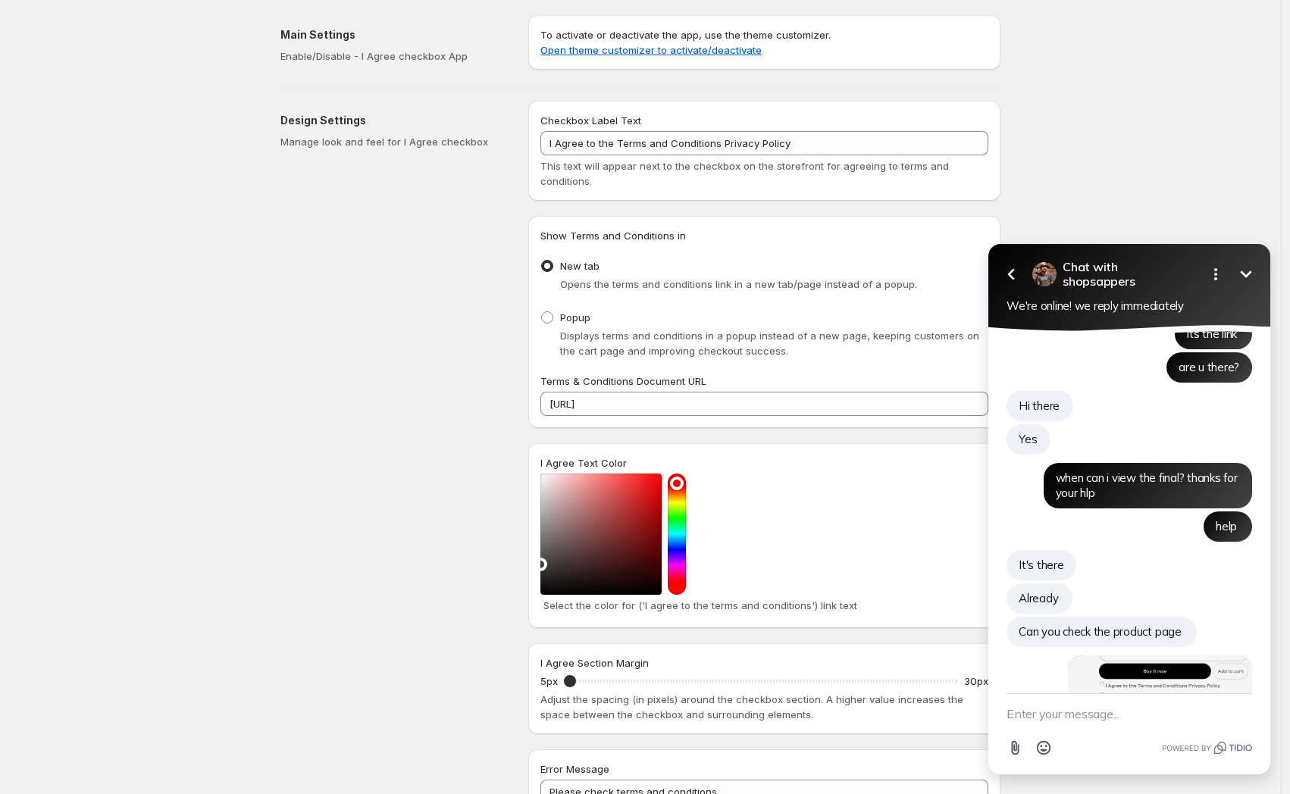
scroll to position [6212, 0]
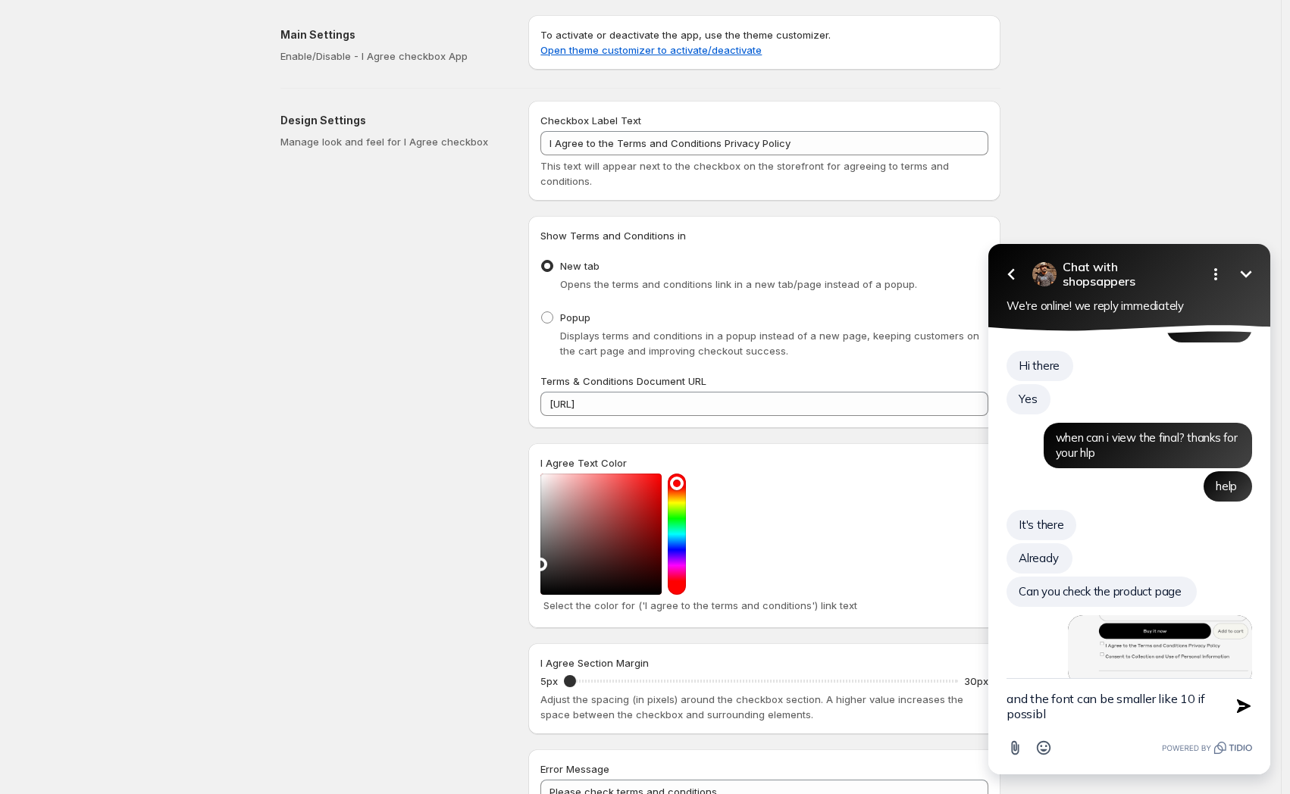
type textarea "and the font can be smaller like 10 if possible"
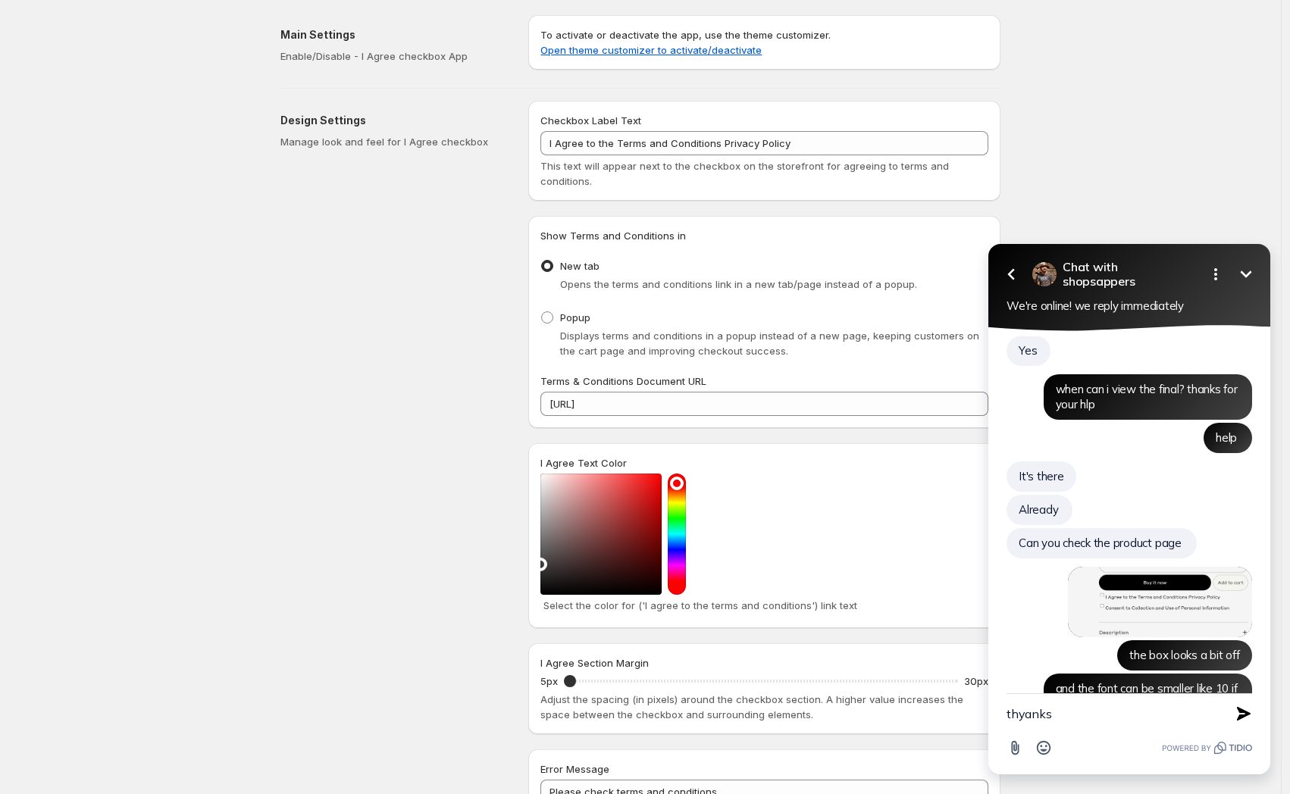
type textarea "thyanks!"
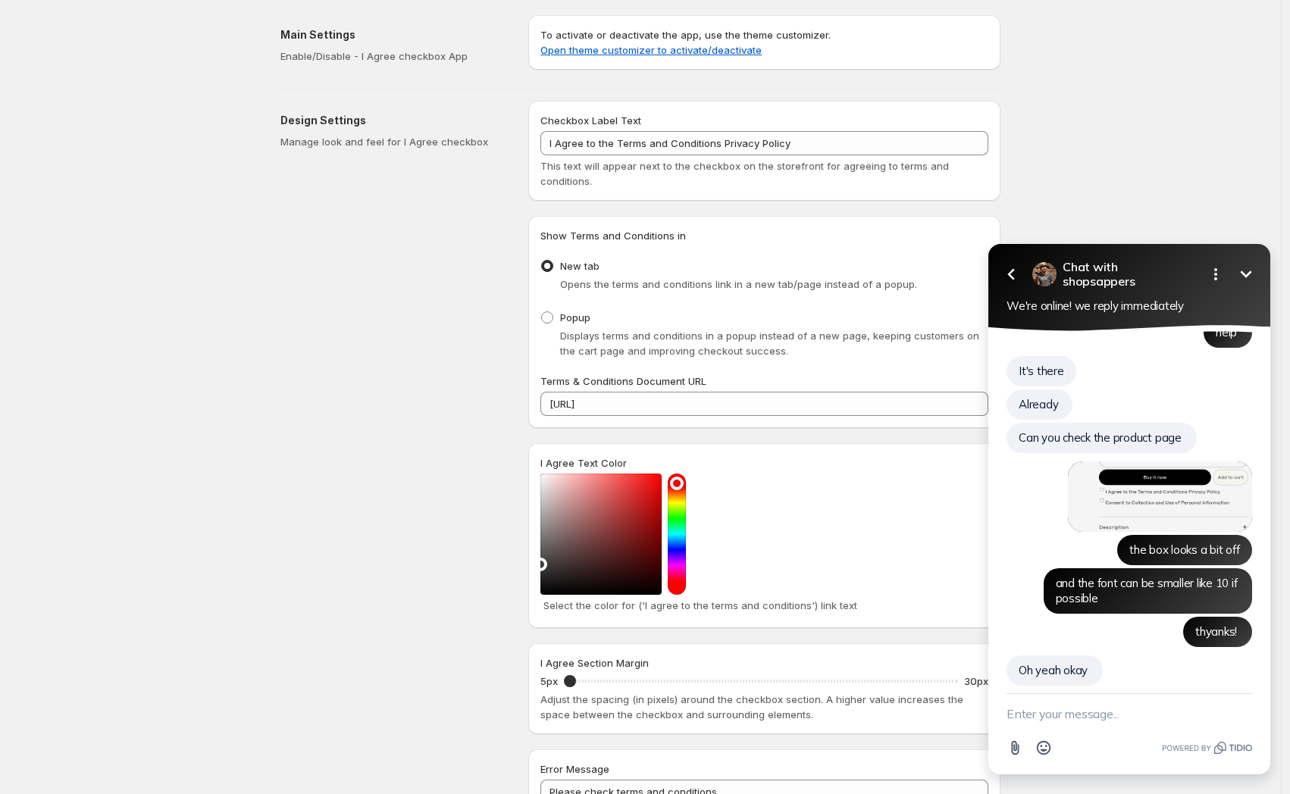
scroll to position [6332, 0]
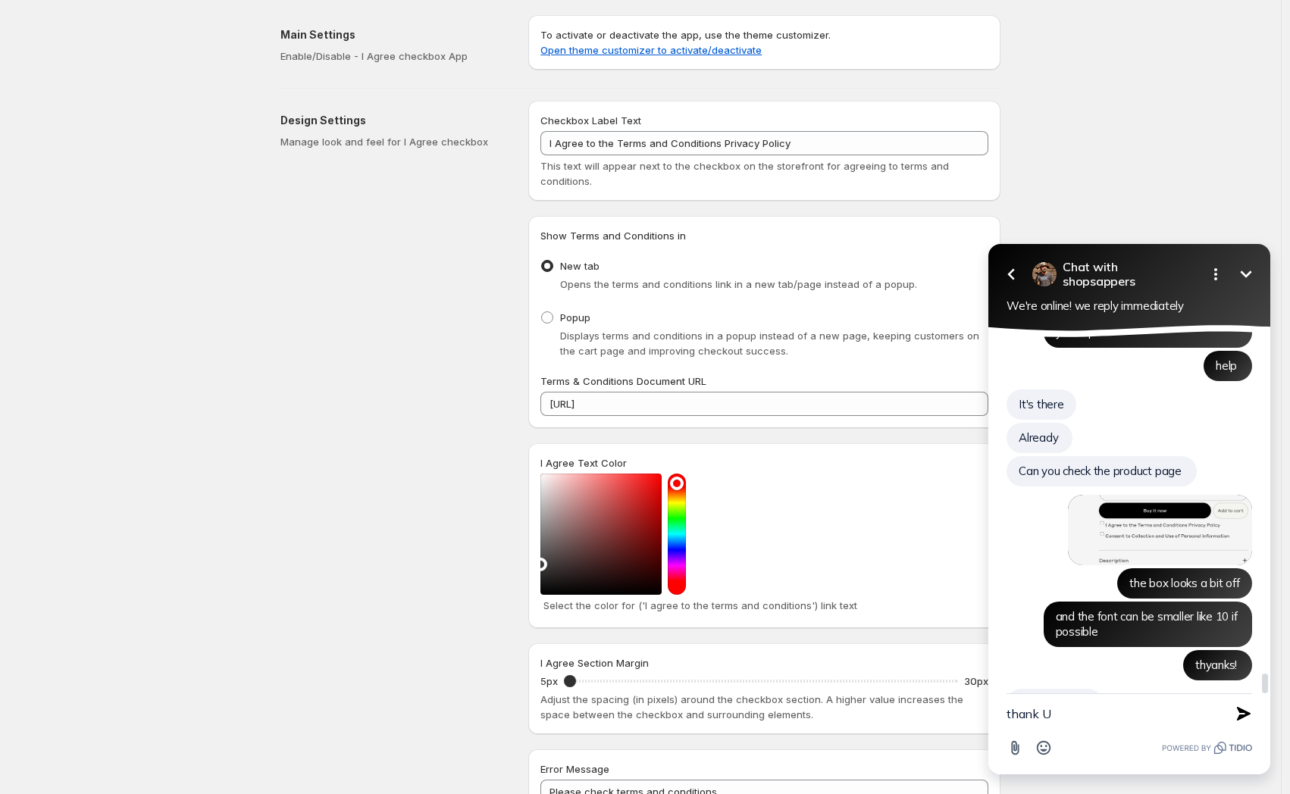
type textarea "thank U!"
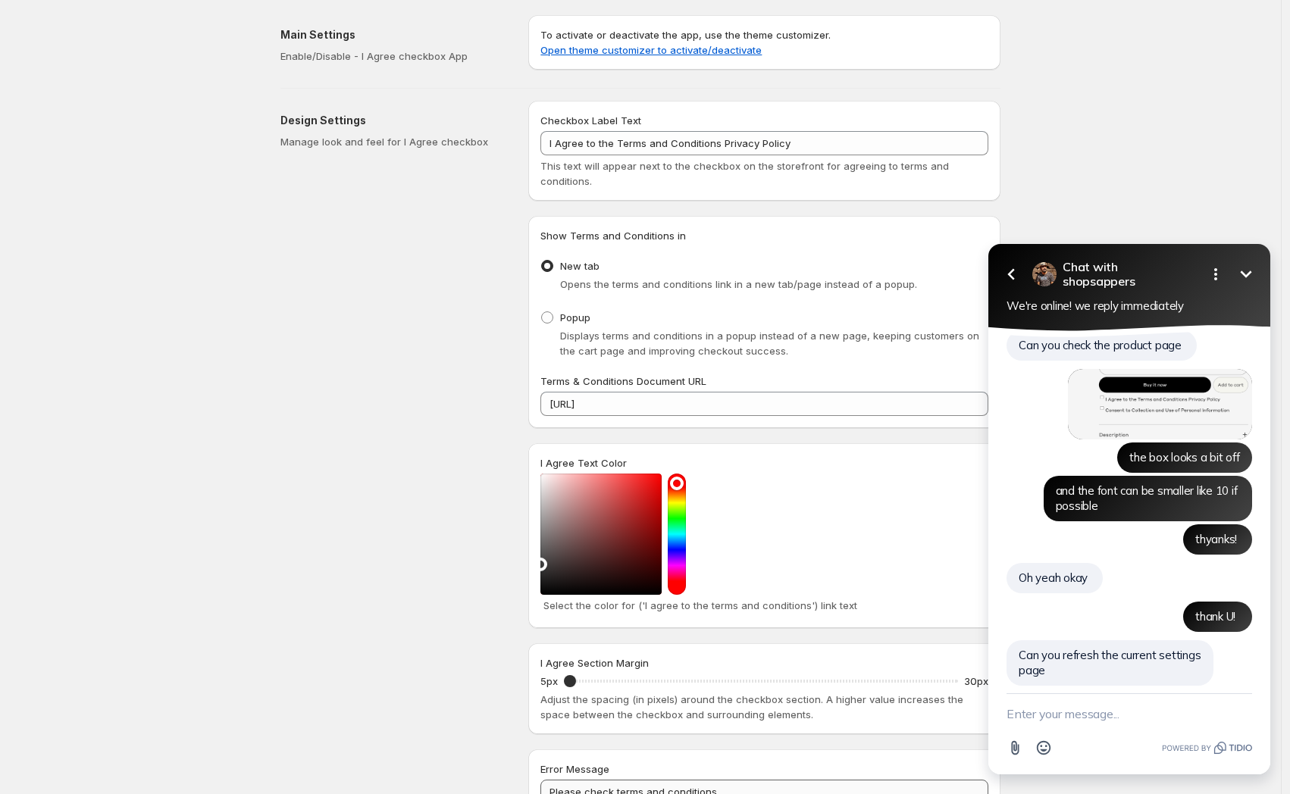
scroll to position [6425, 0]
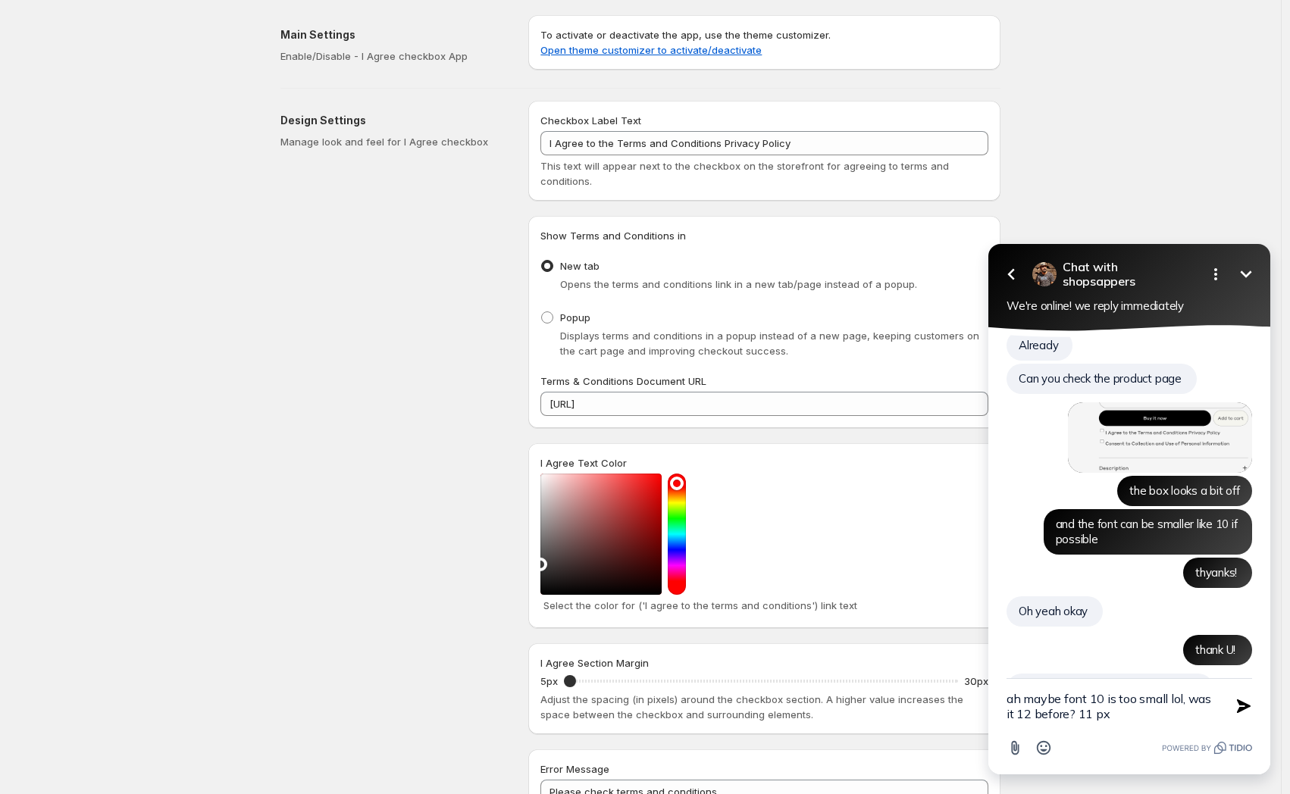
type textarea "ah maybe font 10 is too small lol, was it 12 before? 11 px?"
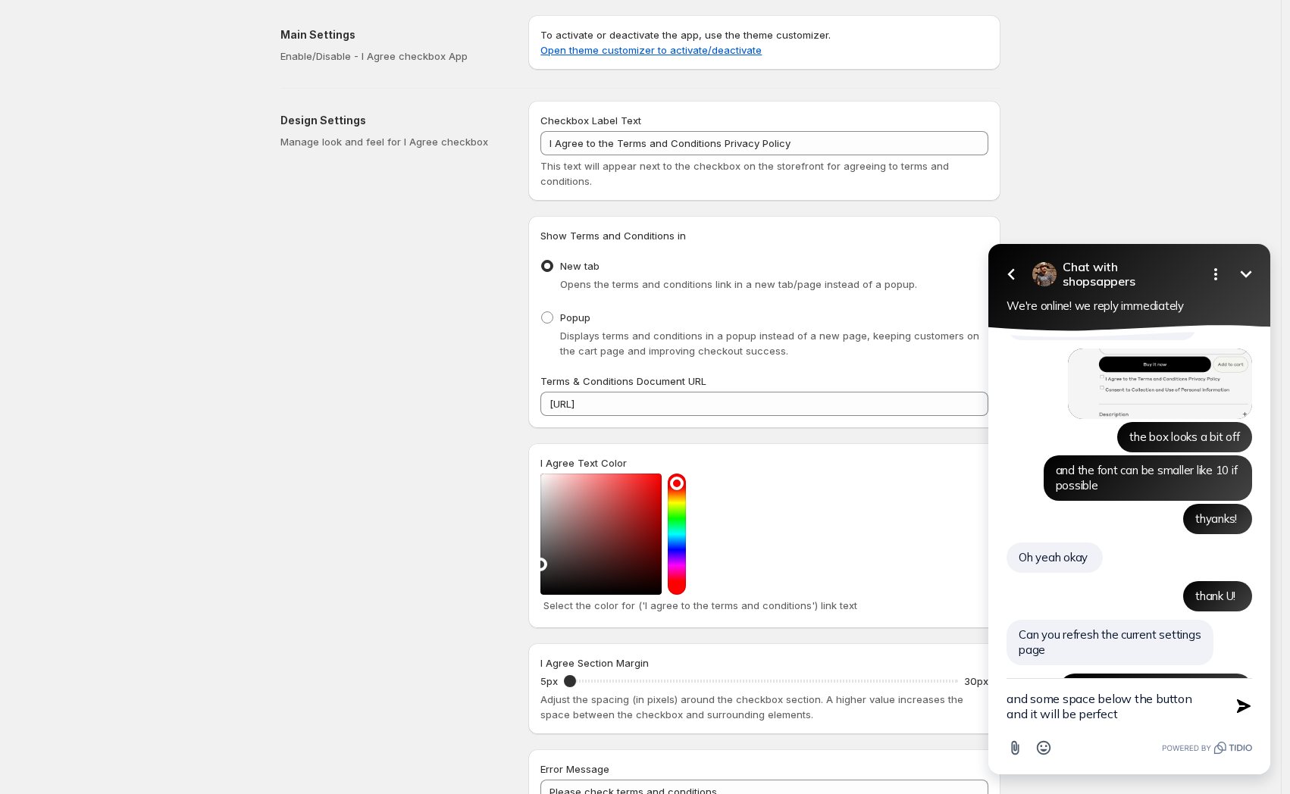
type textarea "and some space below the button and it will be perfect!"
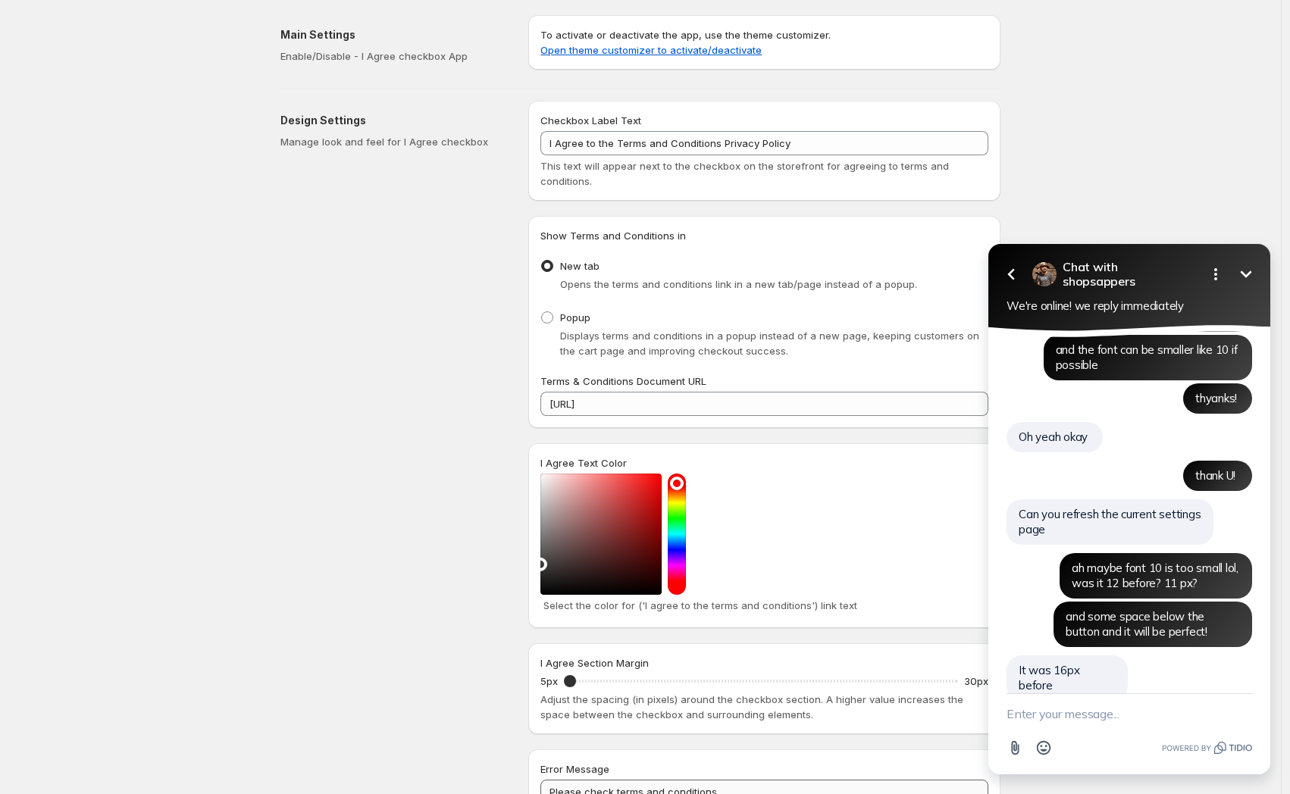
scroll to position [6566, 0]
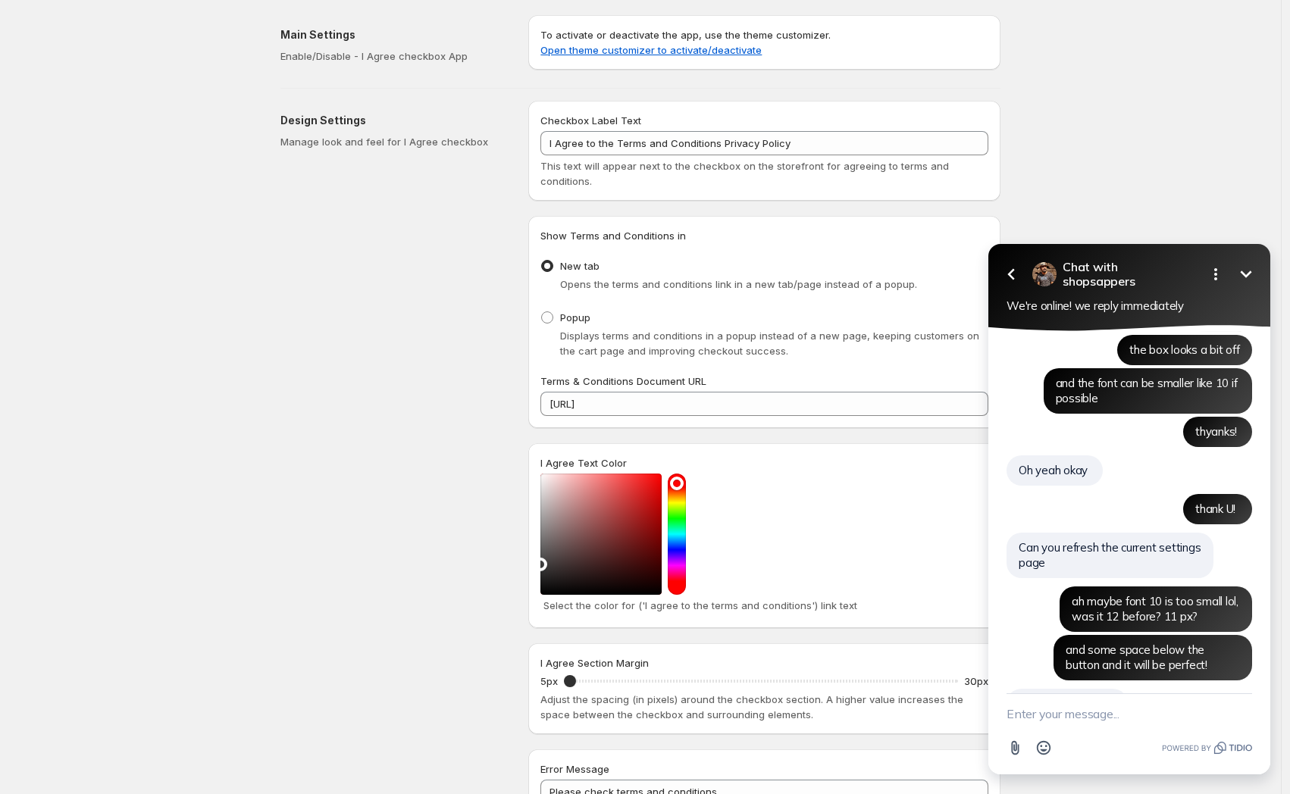
click at [1074, 712] on textarea "New message" at bounding box center [1130, 713] width 246 height 39
type textarea "d"
type textarea "ah then 12"
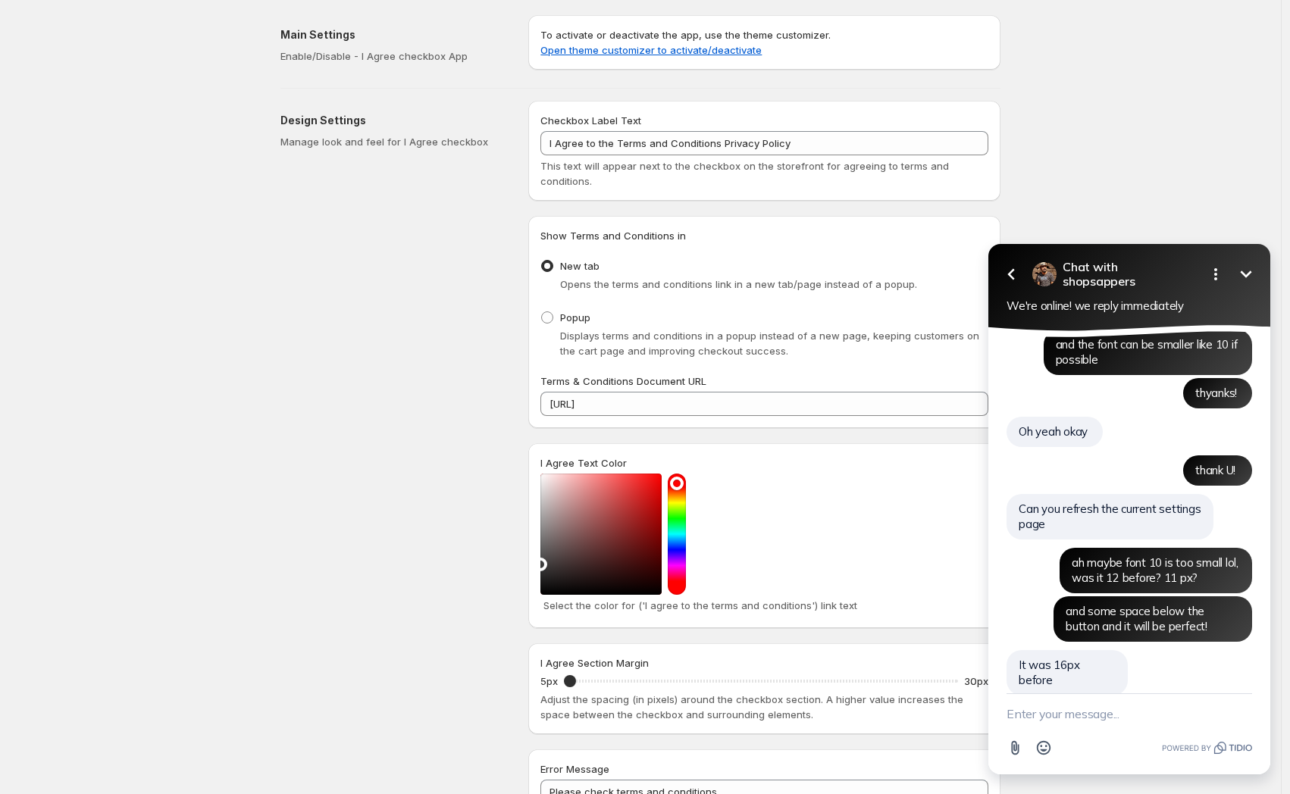
type textarea "1"
type textarea "or 13"
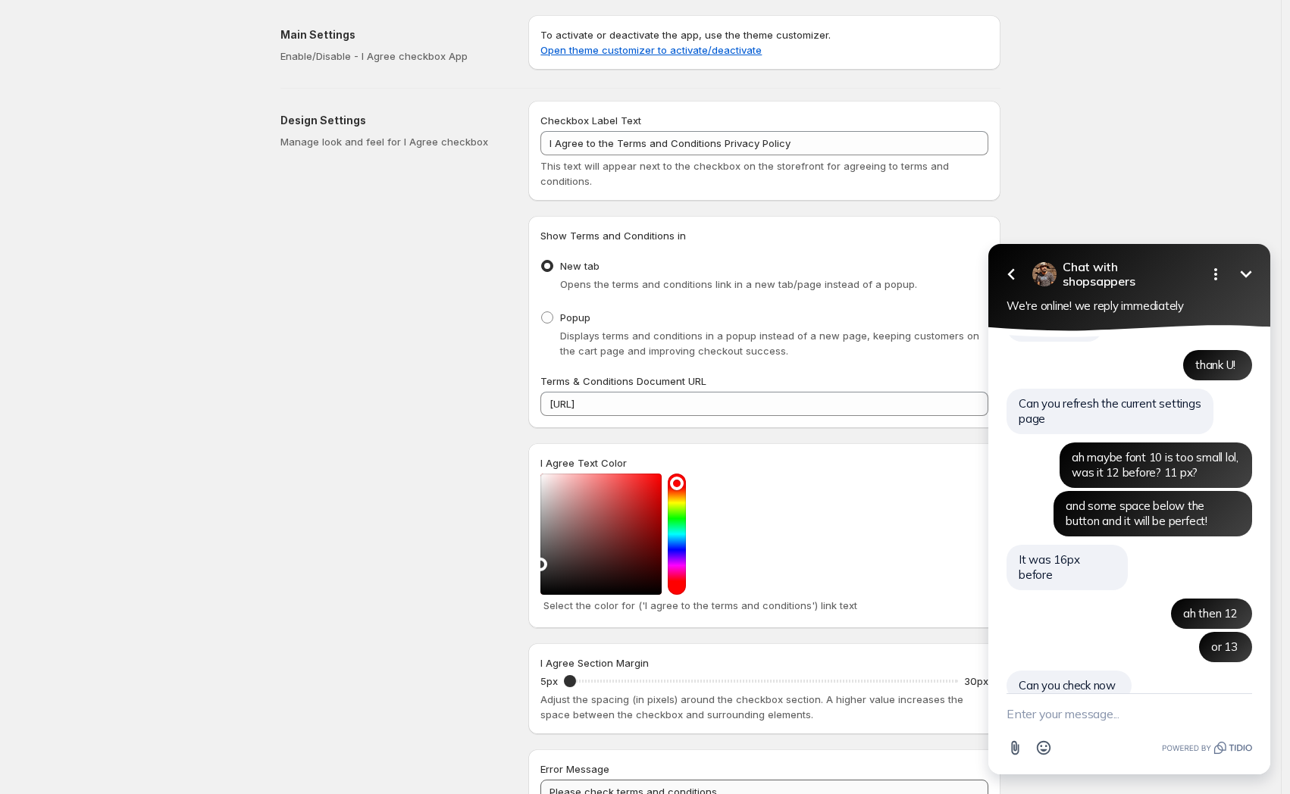
scroll to position [6677, 0]
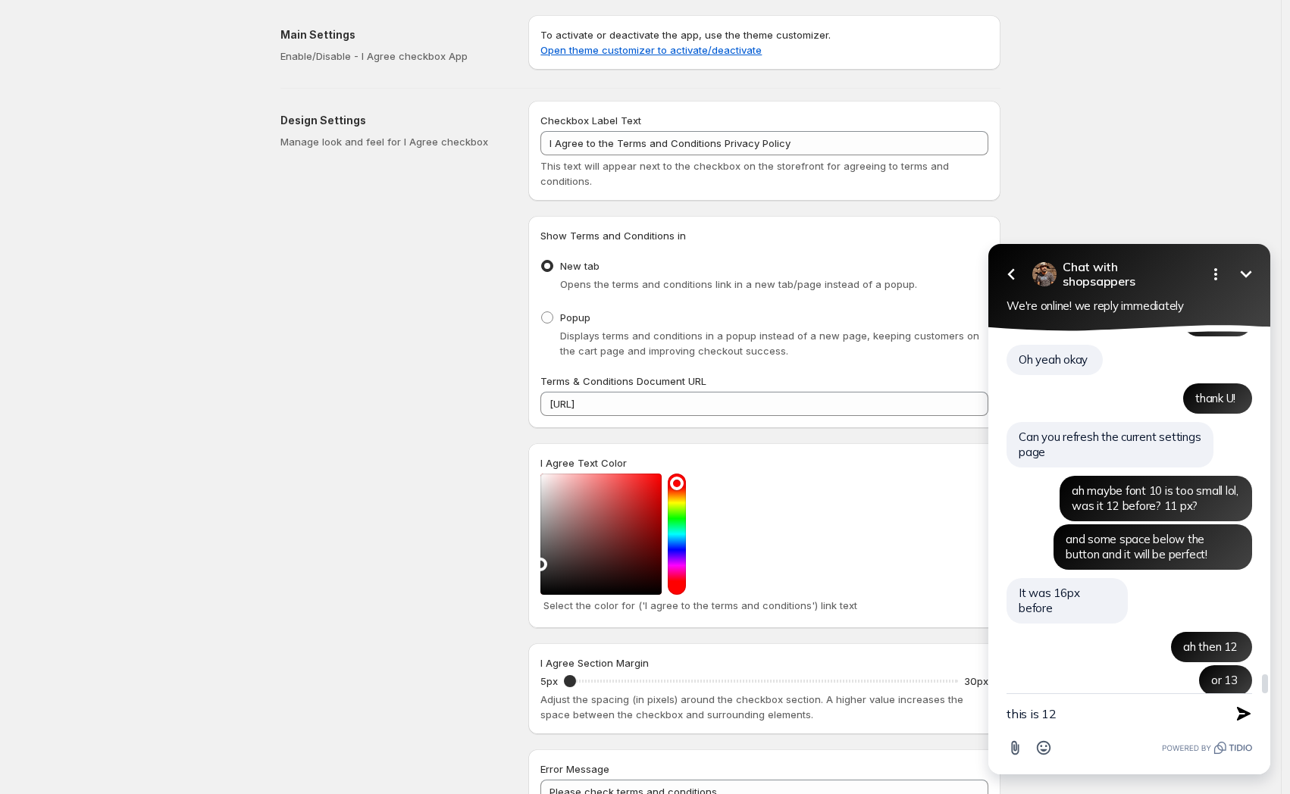
type textarea "this is 12?"
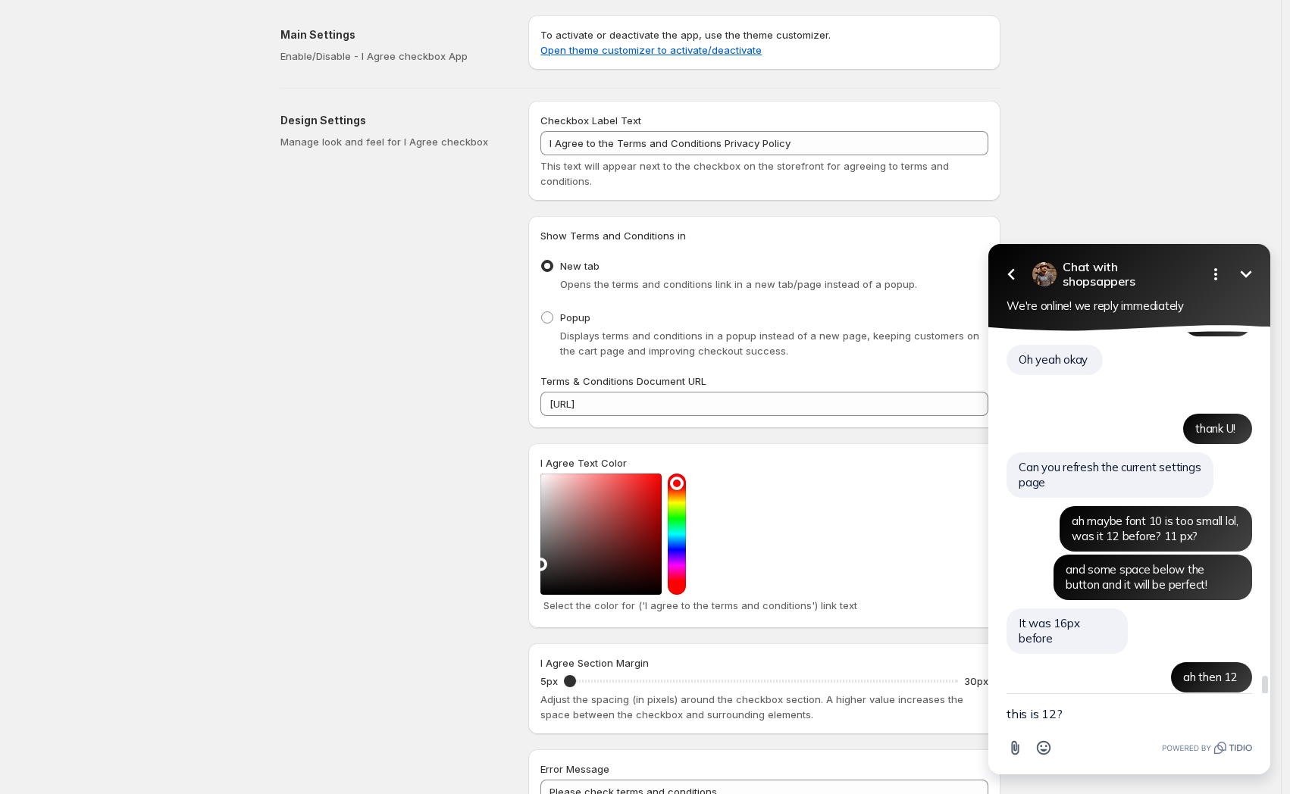
scroll to position [6715, 0]
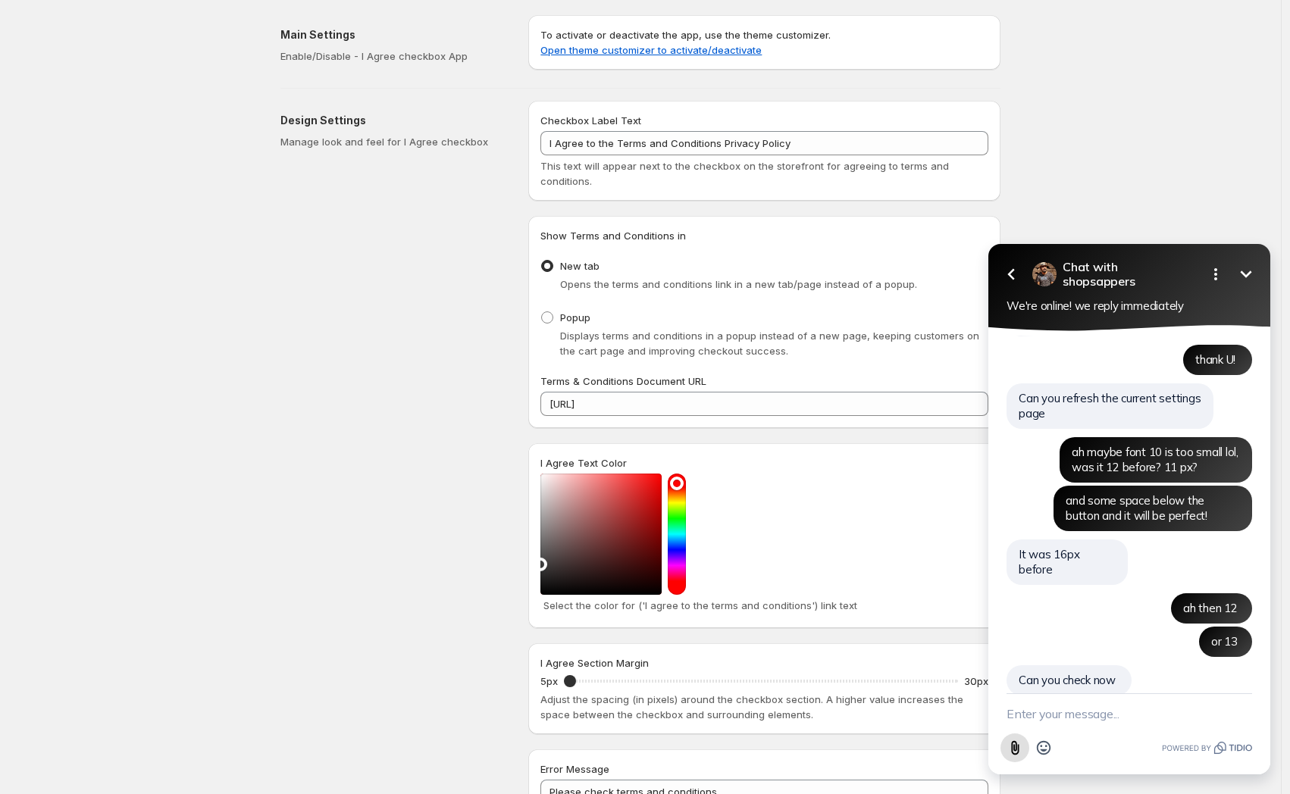
click at [1010, 745] on icon "Attach file button" at bounding box center [1015, 748] width 17 height 17
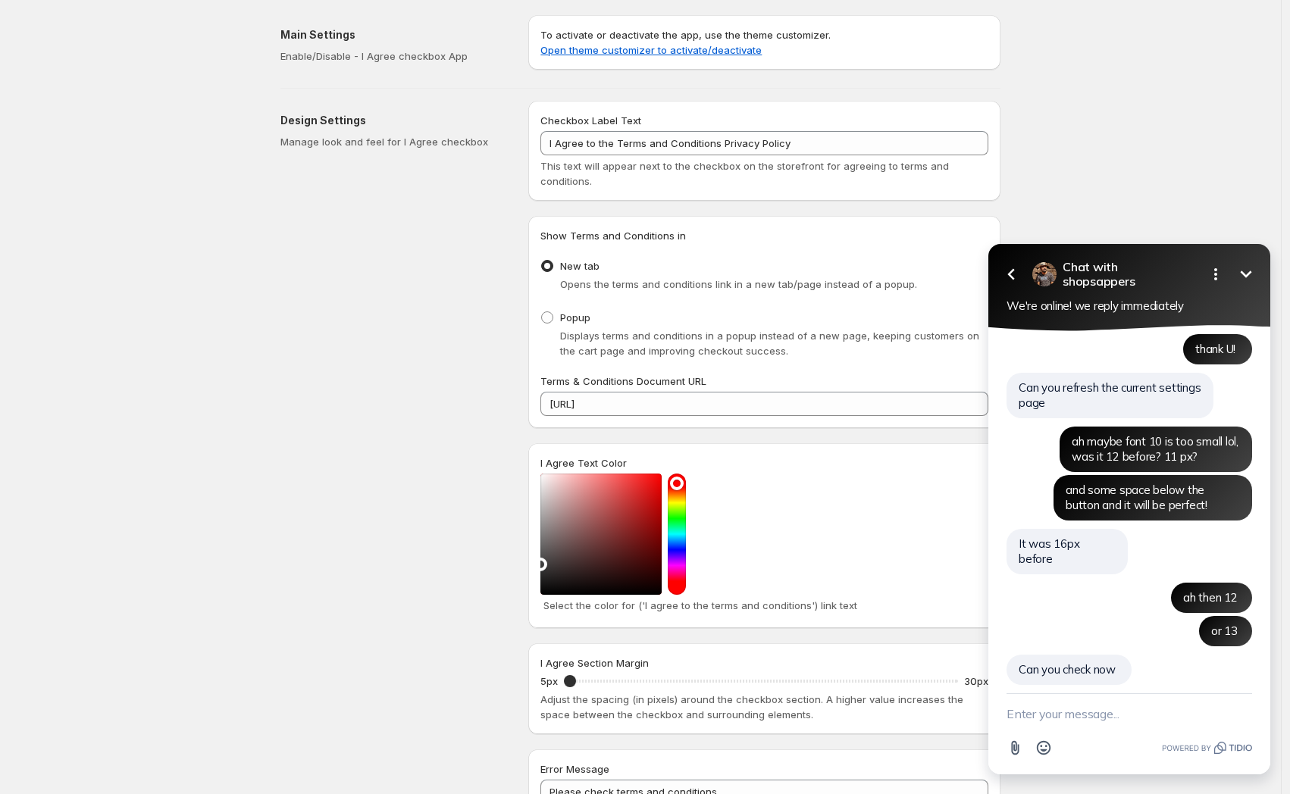
click at [1111, 718] on textarea "New message" at bounding box center [1130, 713] width 246 height 39
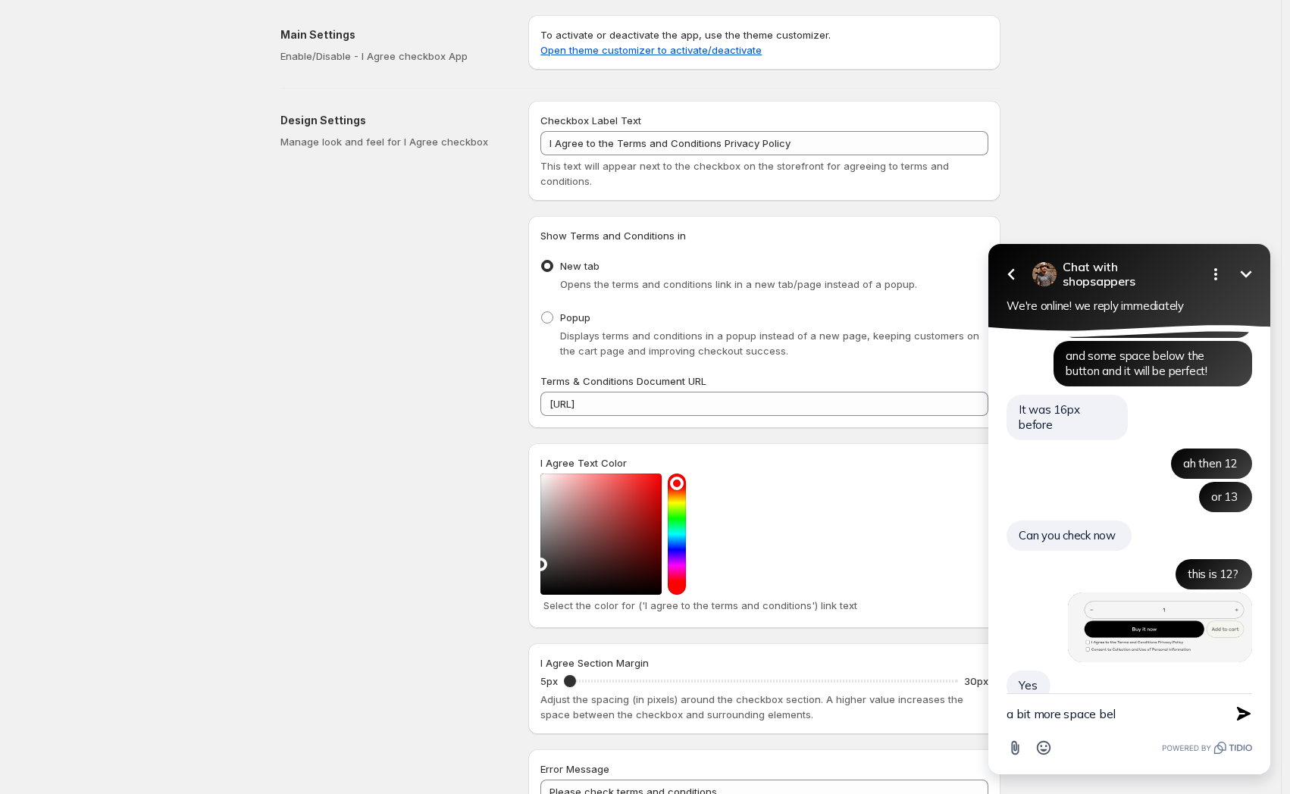
scroll to position [6827, 0]
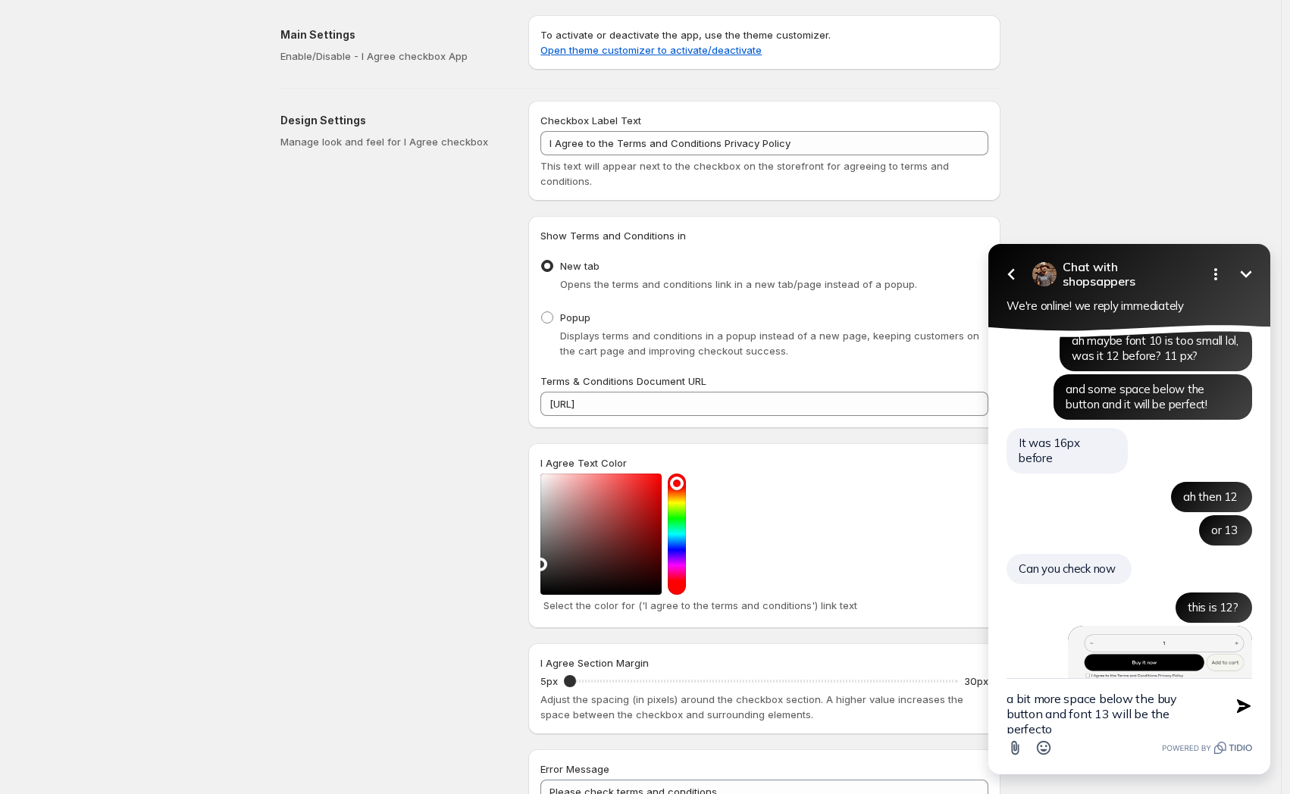
type textarea "a bit more space below the buy button and font 13 will be the perfecto!"
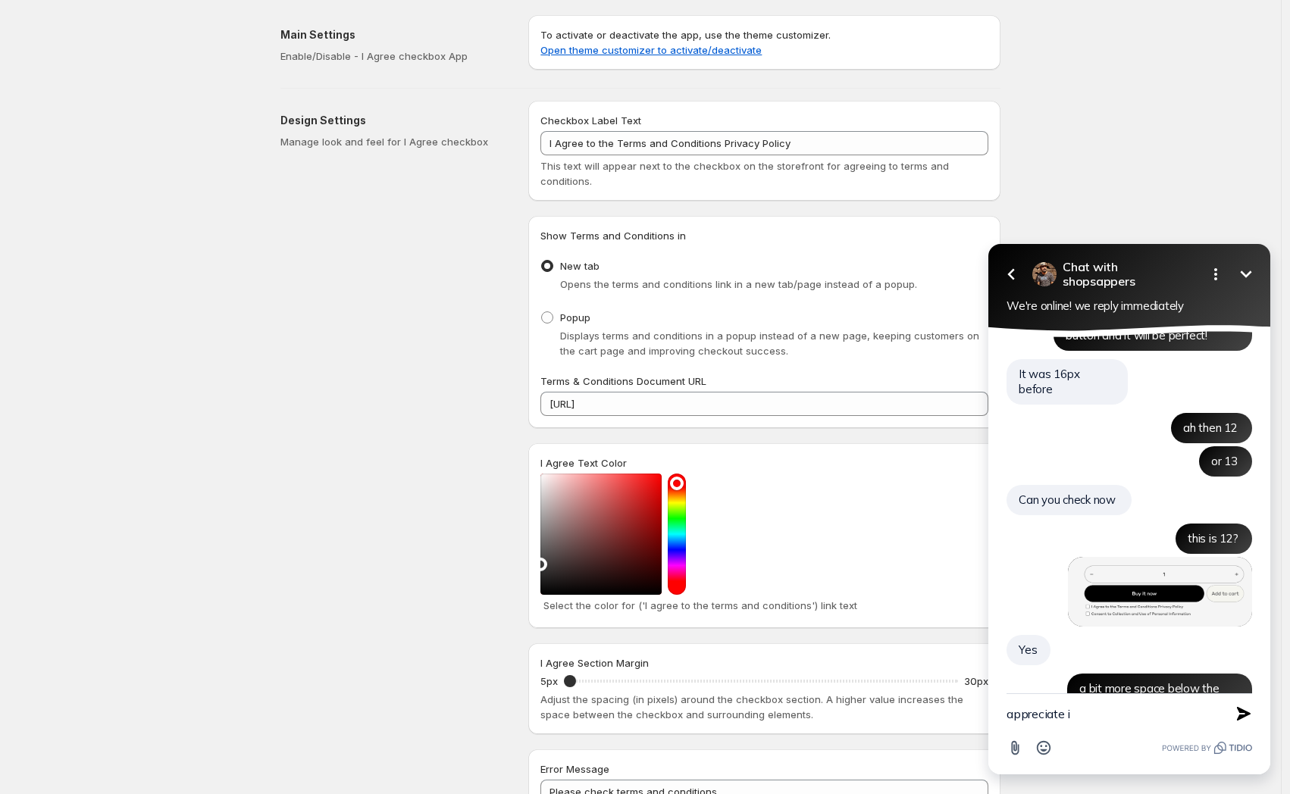
type textarea "appreciate it"
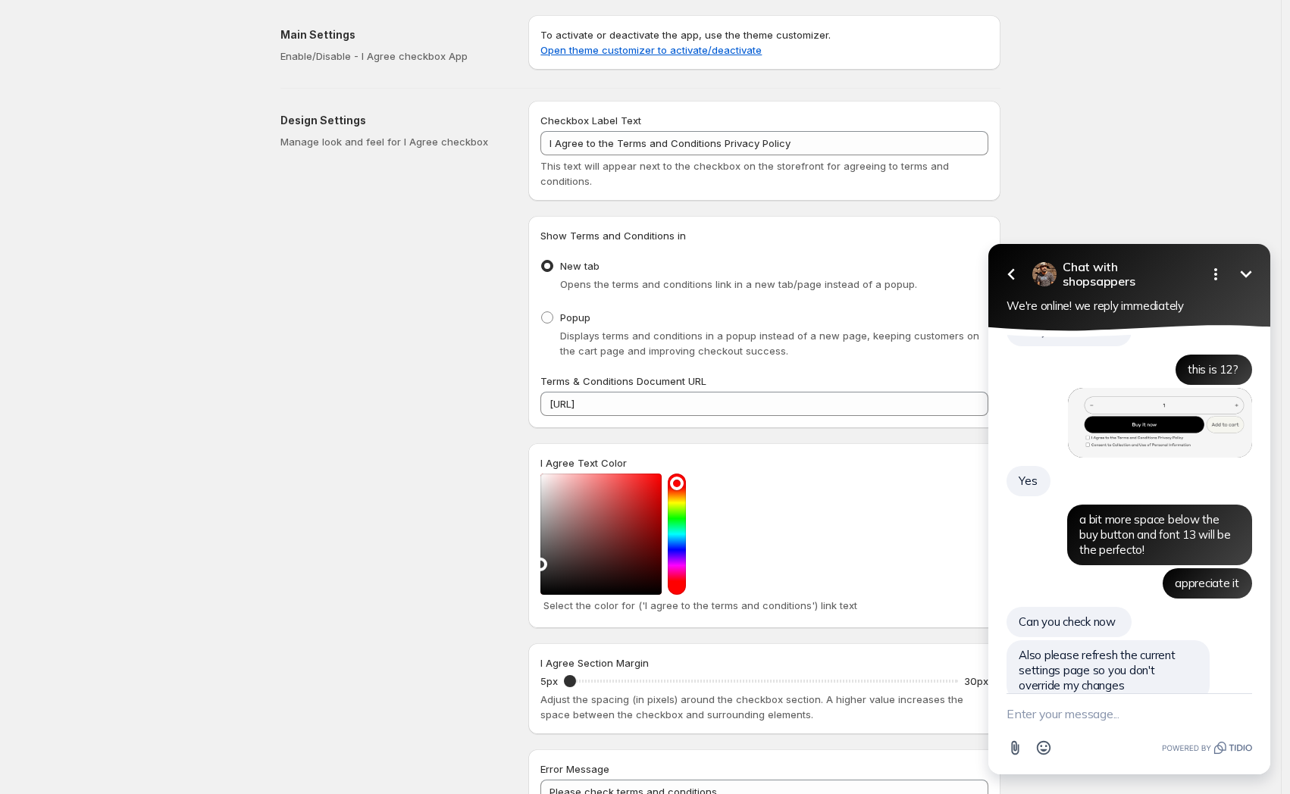
scroll to position [7031, 0]
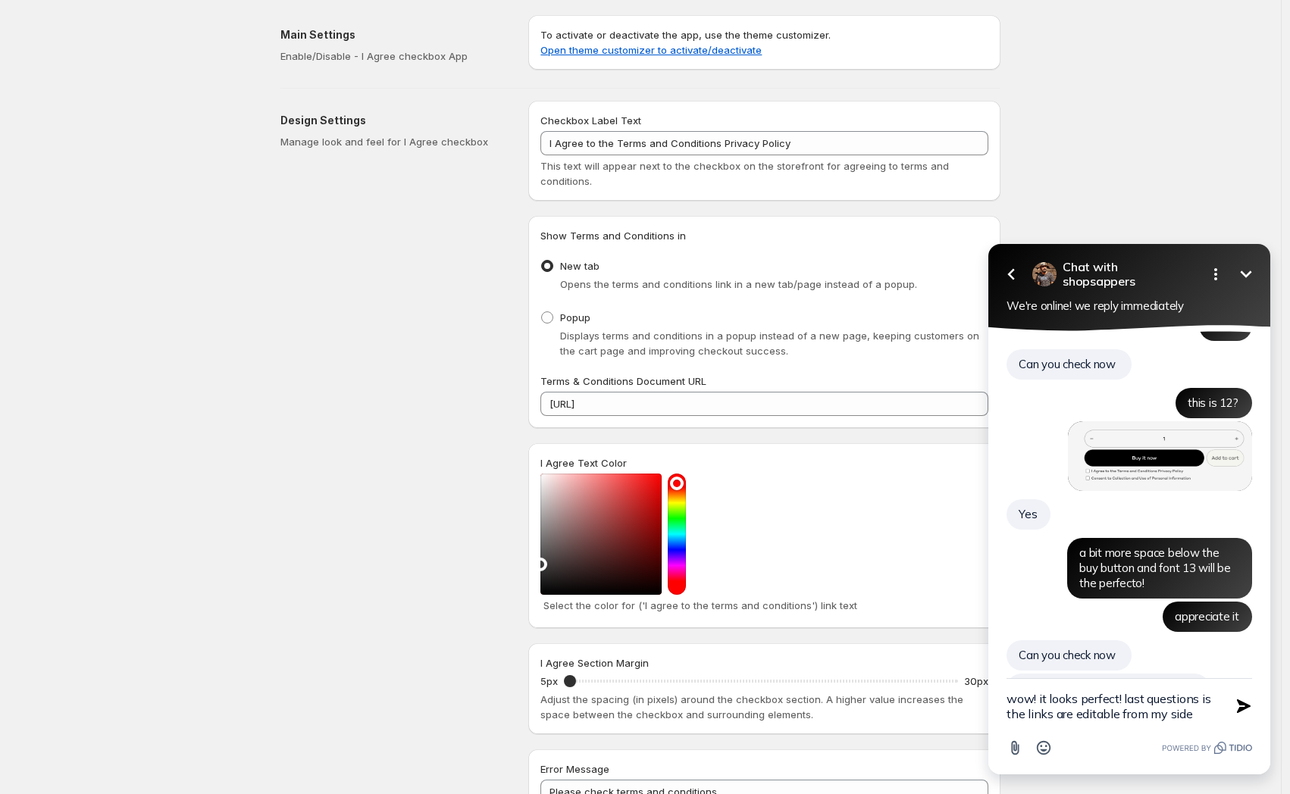
type textarea "wow! it looks perfect! last questions is the links are editable from my side?"
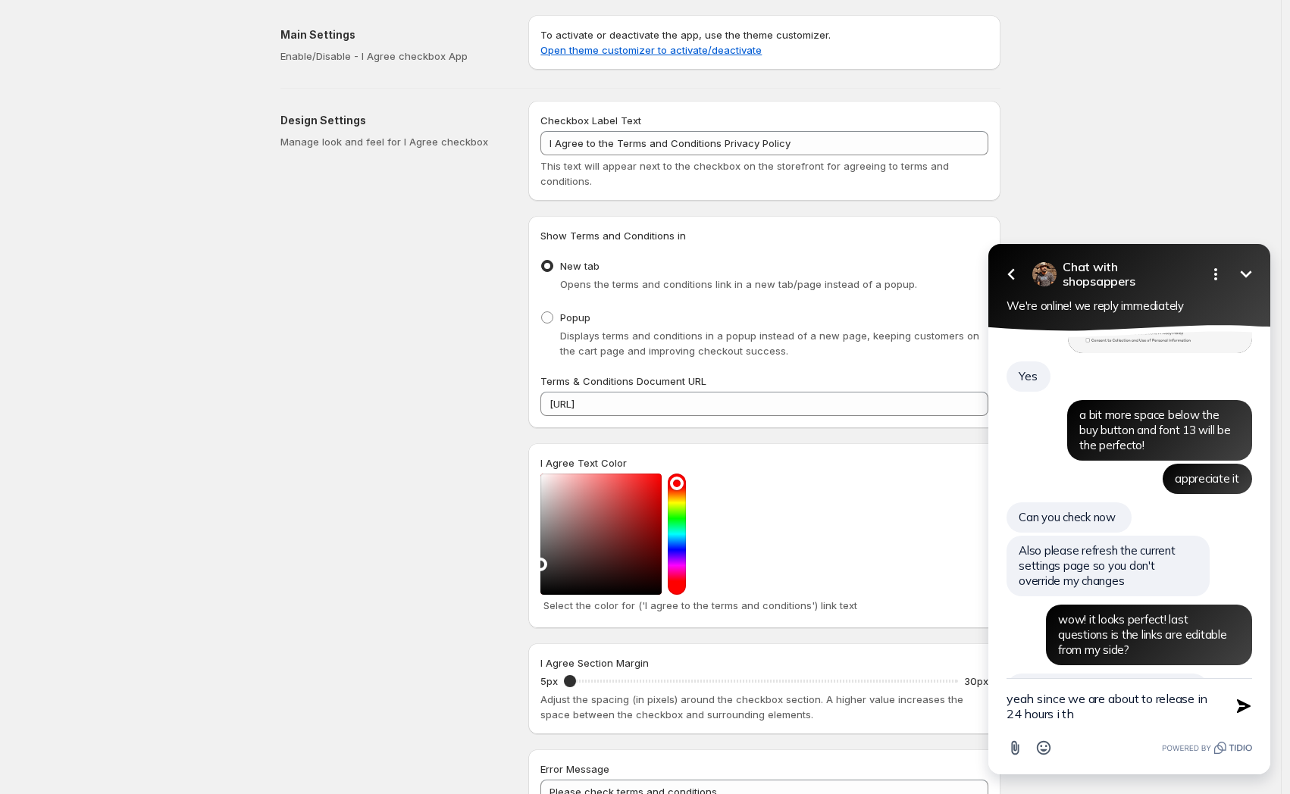
scroll to position [7218, 0]
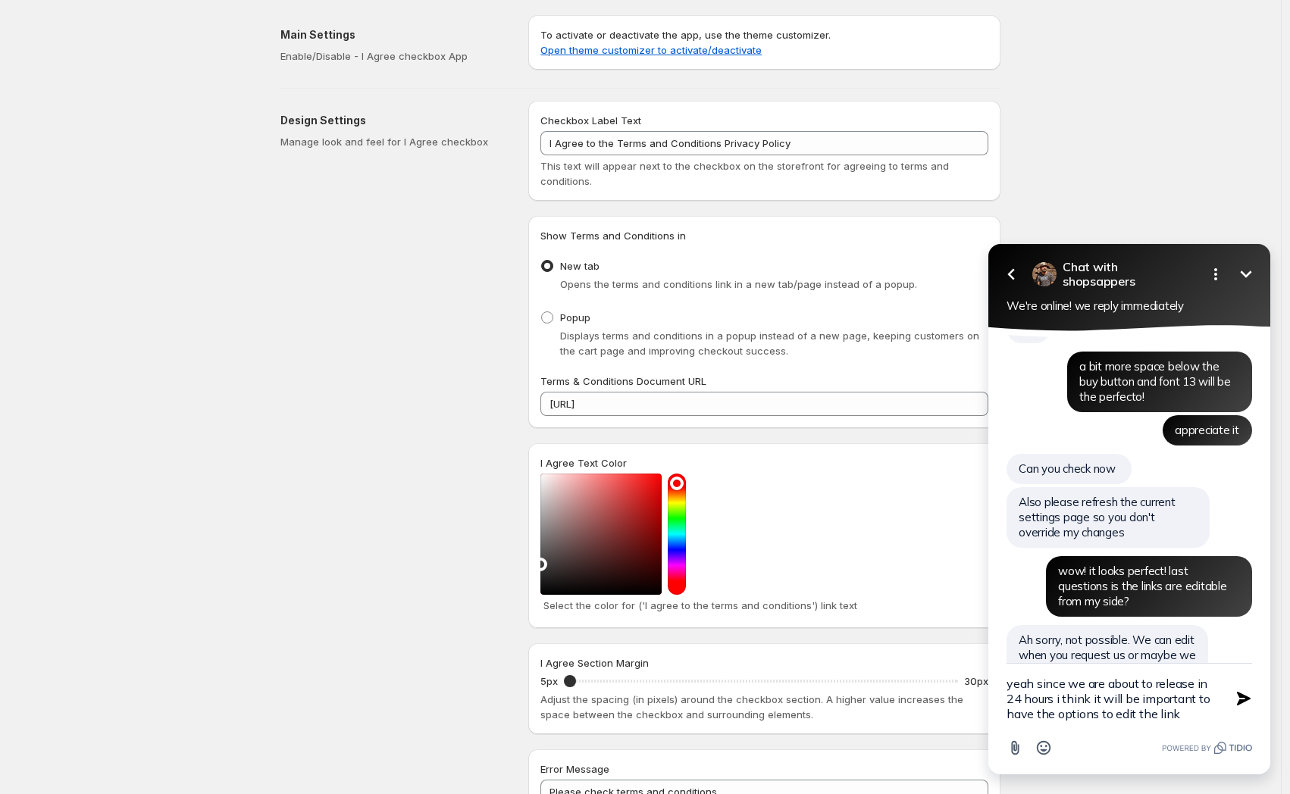
type textarea "yeah since we are about to release in 24 hours i think it will be important to …"
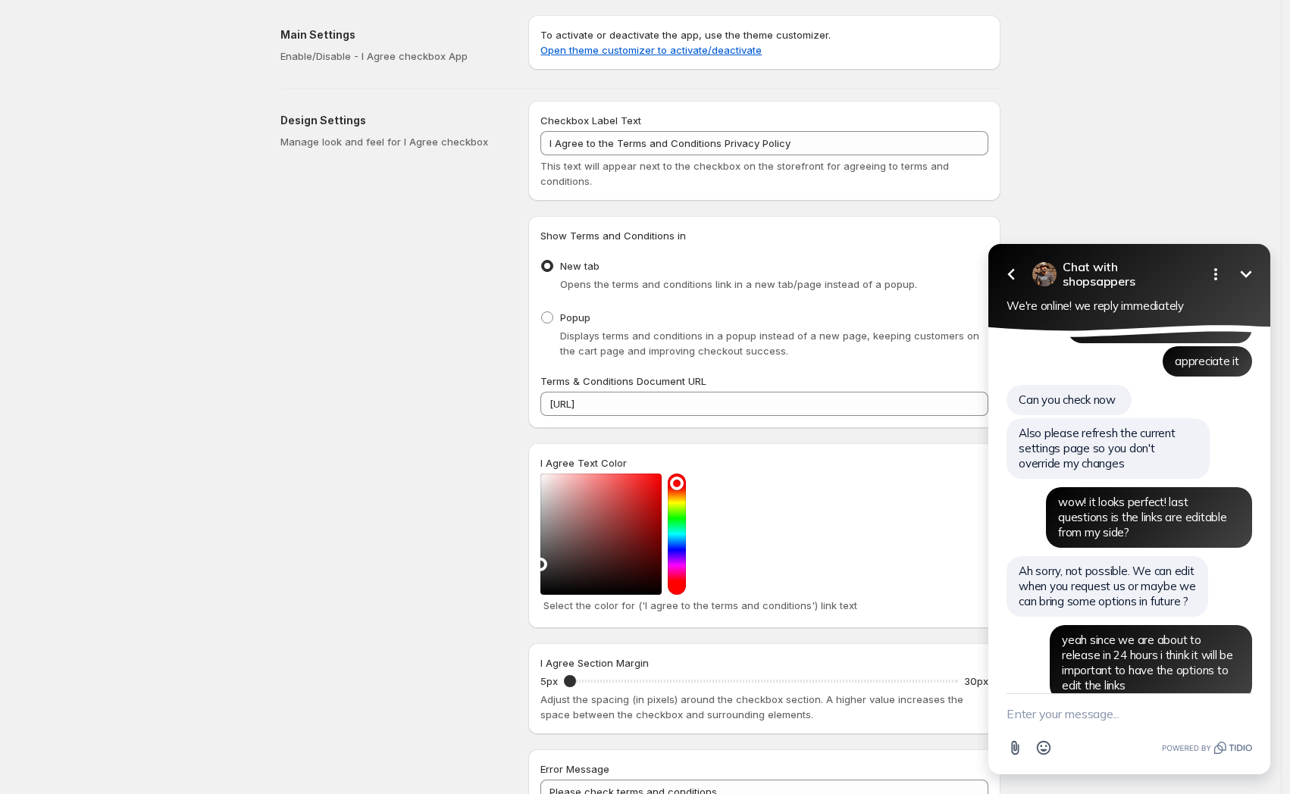
scroll to position [7307, 0]
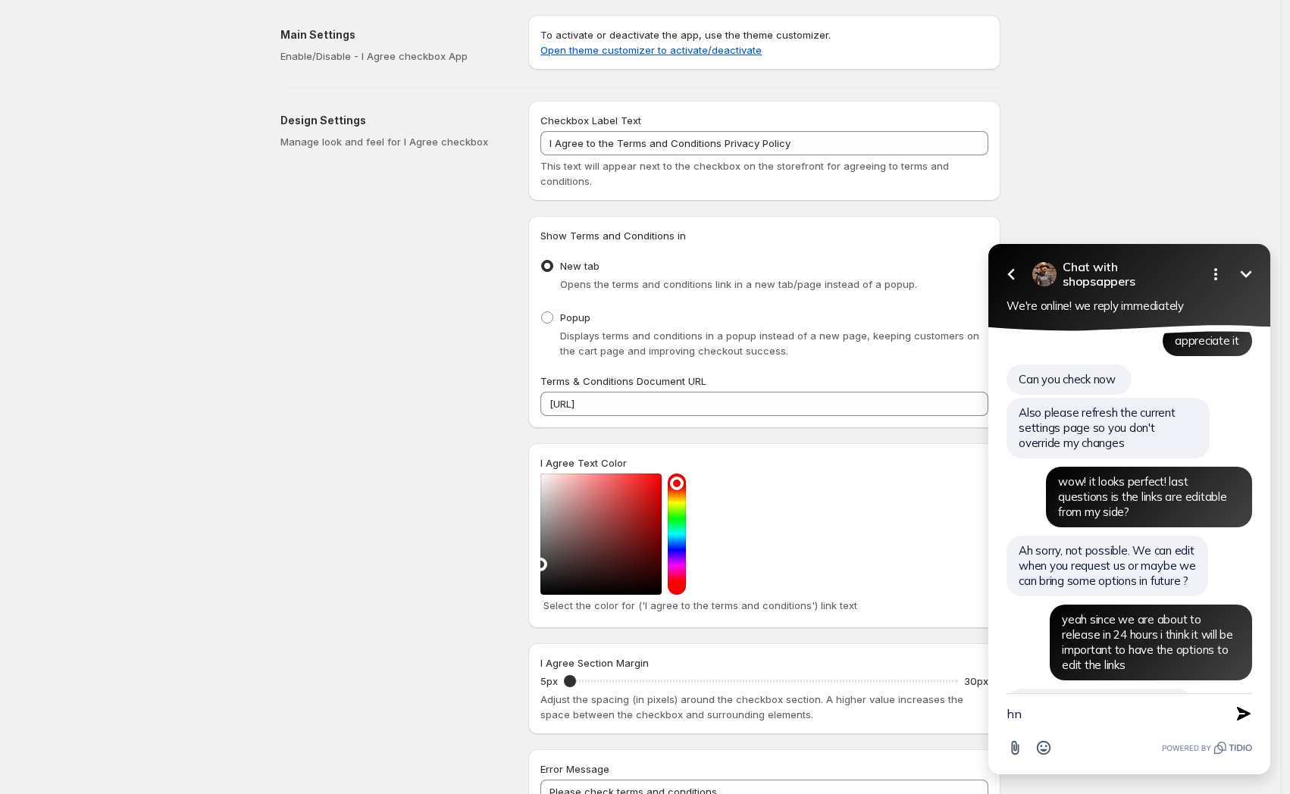
type textarea "h"
type textarea "oh not really"
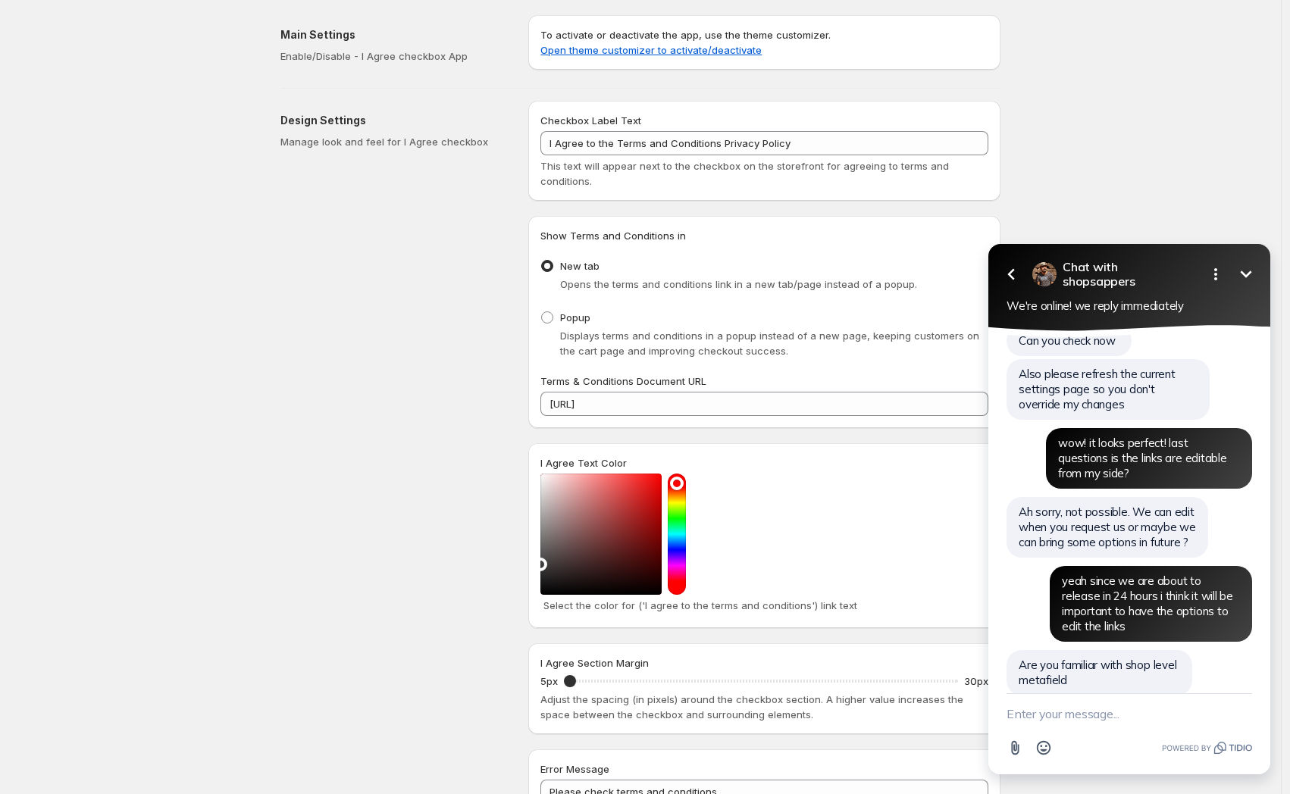
click at [314, 495] on div "Design Settings Manage look and feel for I Agree checkbox" at bounding box center [398, 475] width 236 height 749
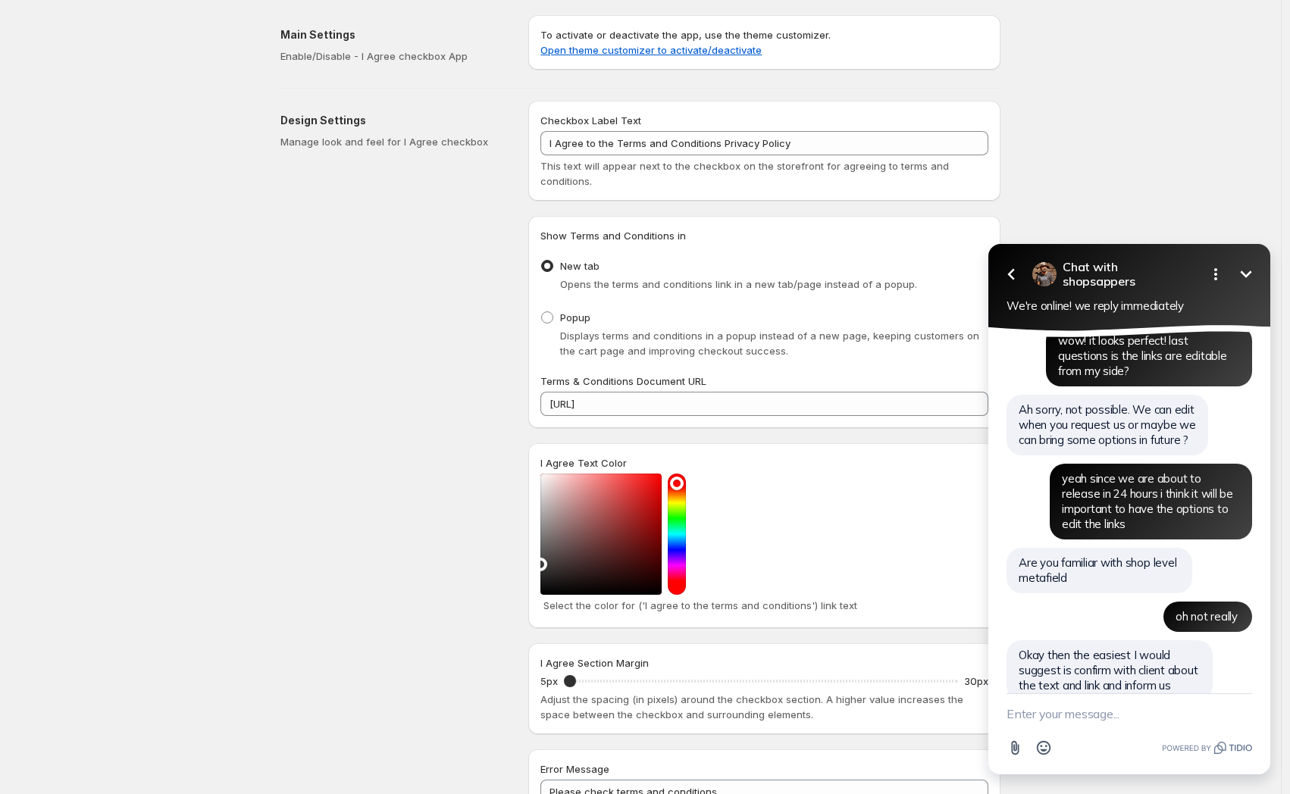
click at [1124, 725] on textarea "New message" at bounding box center [1130, 713] width 246 height 39
type textarea "okay! you are the best! thanks a lot and it really completed my mission today!"
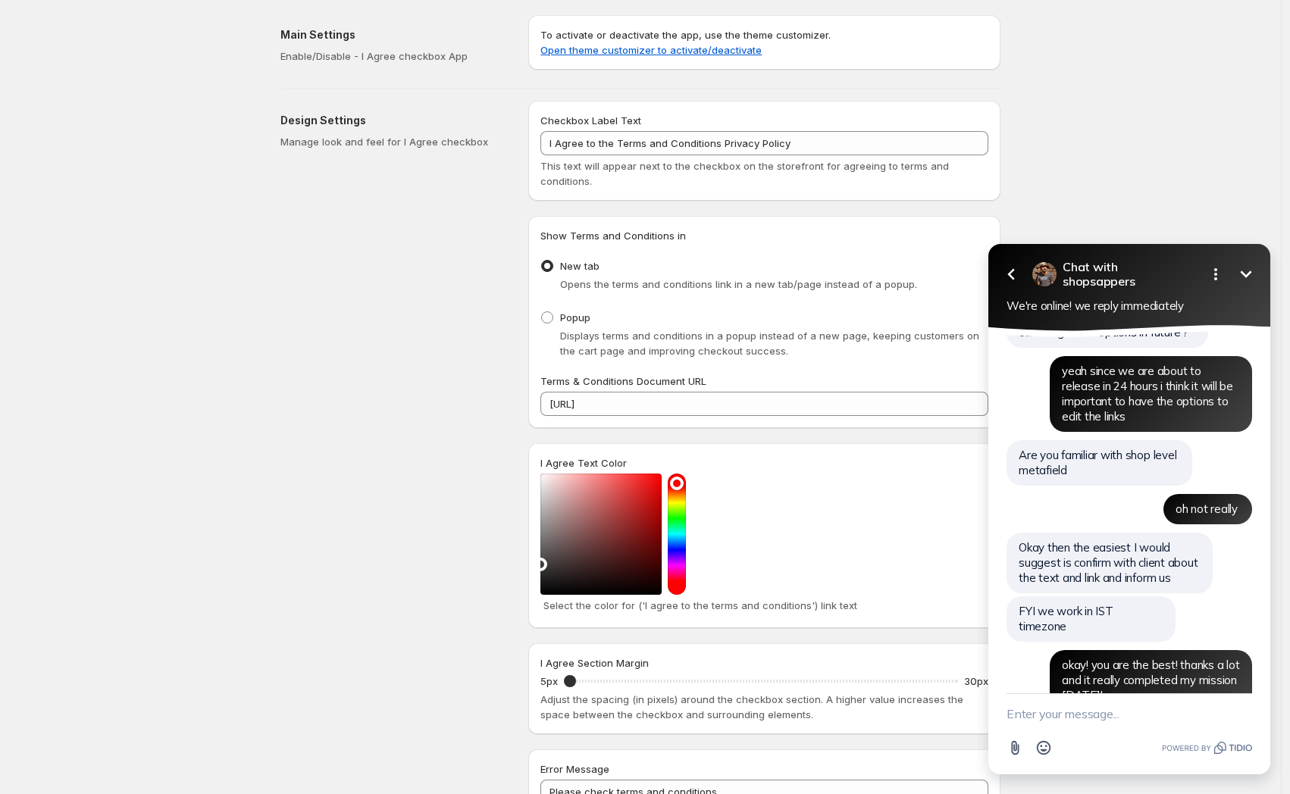
scroll to position [7586, 0]
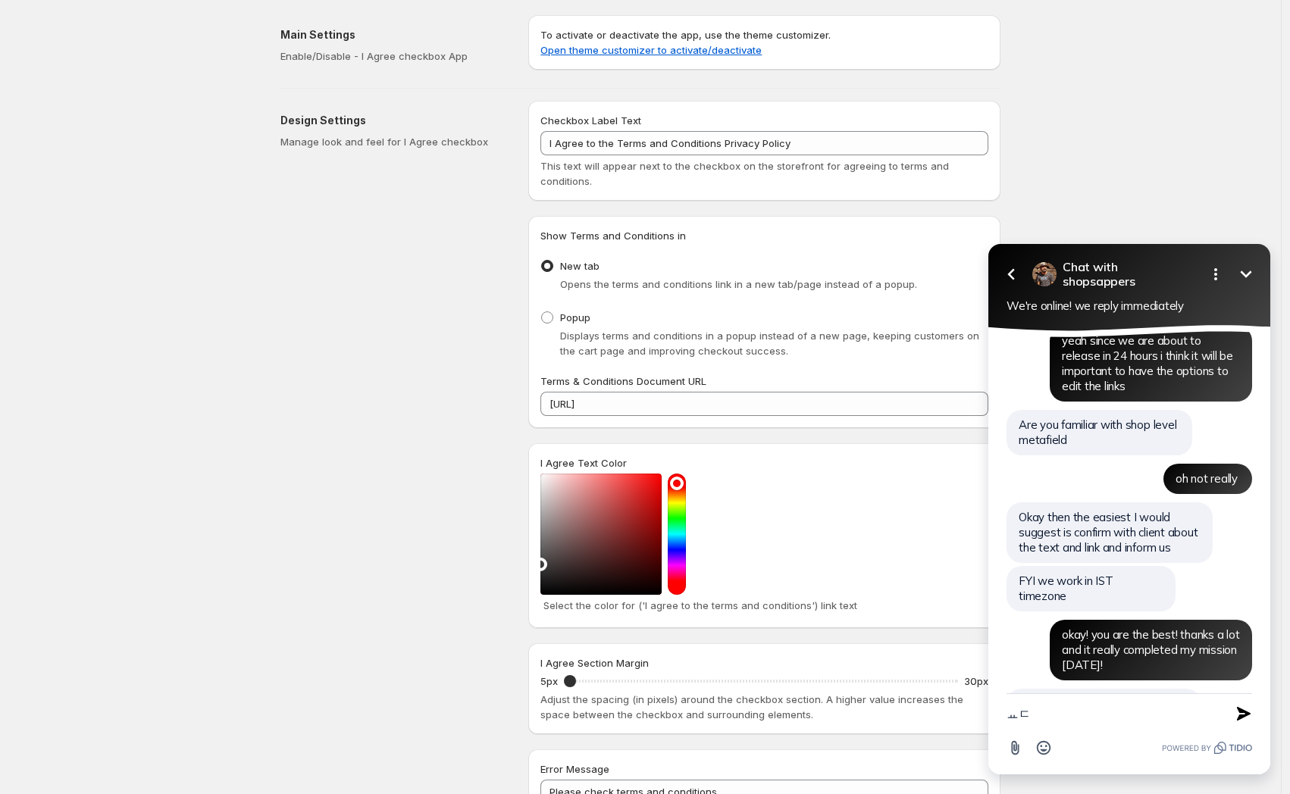
type textarea "ㅛ"
type textarea "yes def! thanks!"
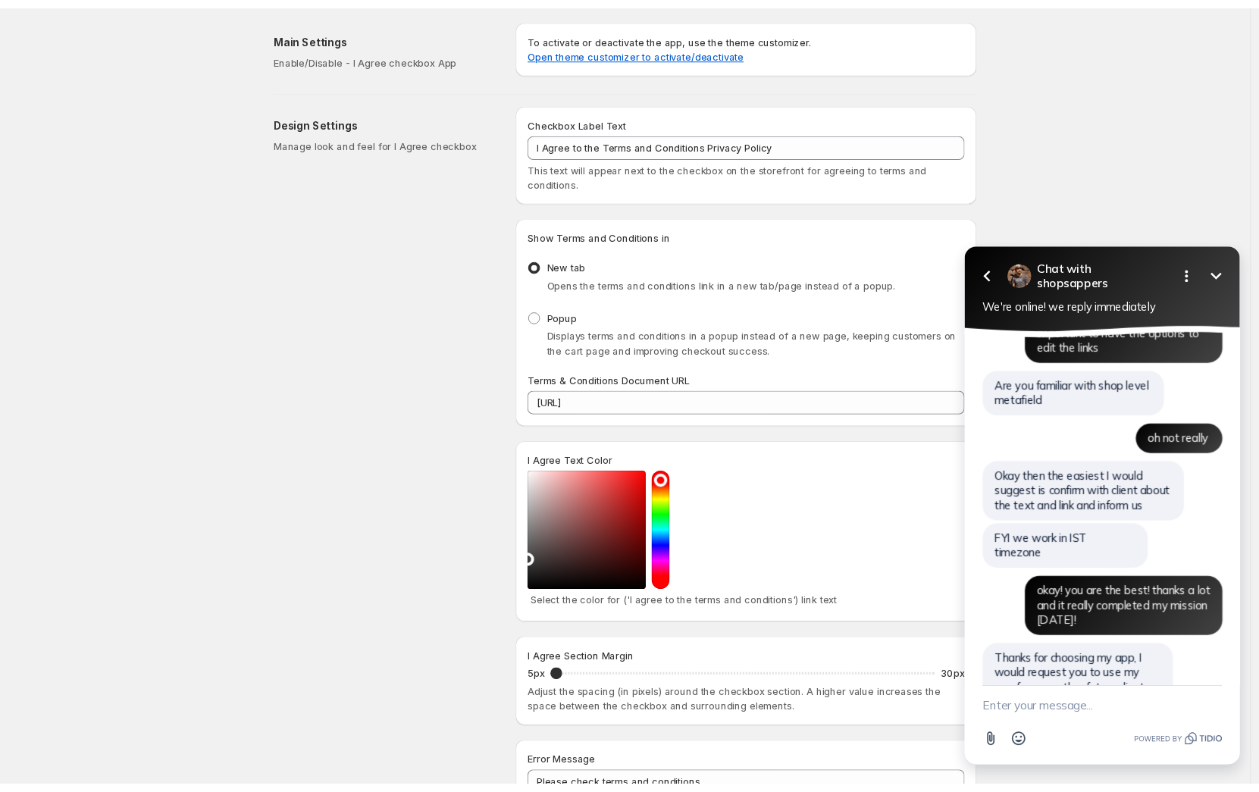
scroll to position [7770, 0]
